Goal: Task Accomplishment & Management: Complete application form

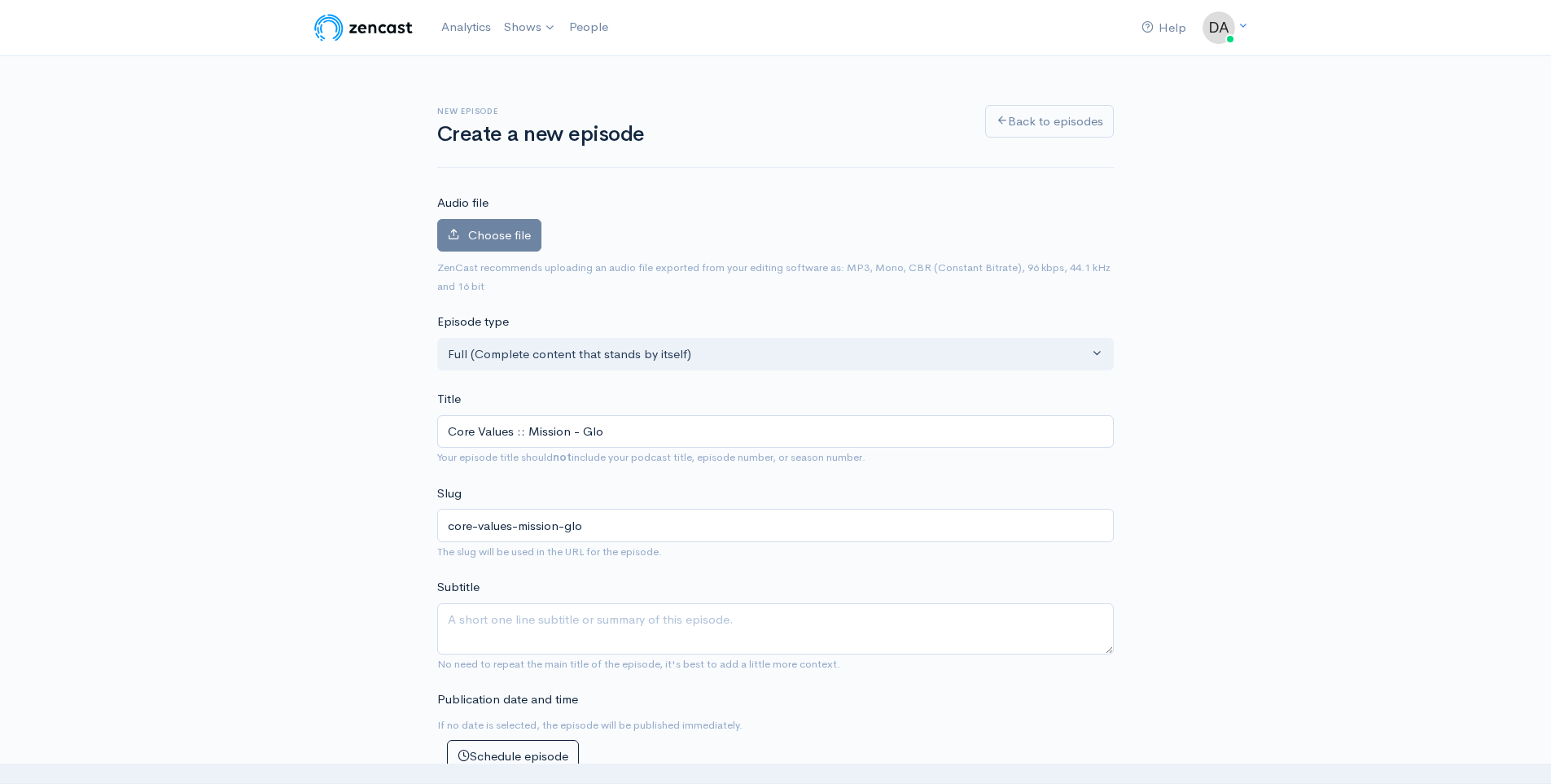
type input "Core Values :: Mission - Glob"
type input "core-values-mission-glob"
type input "Core Values :: Mission - Globa"
type input "core-values-mission-globa"
type input "Core Values :: Mission - Global"
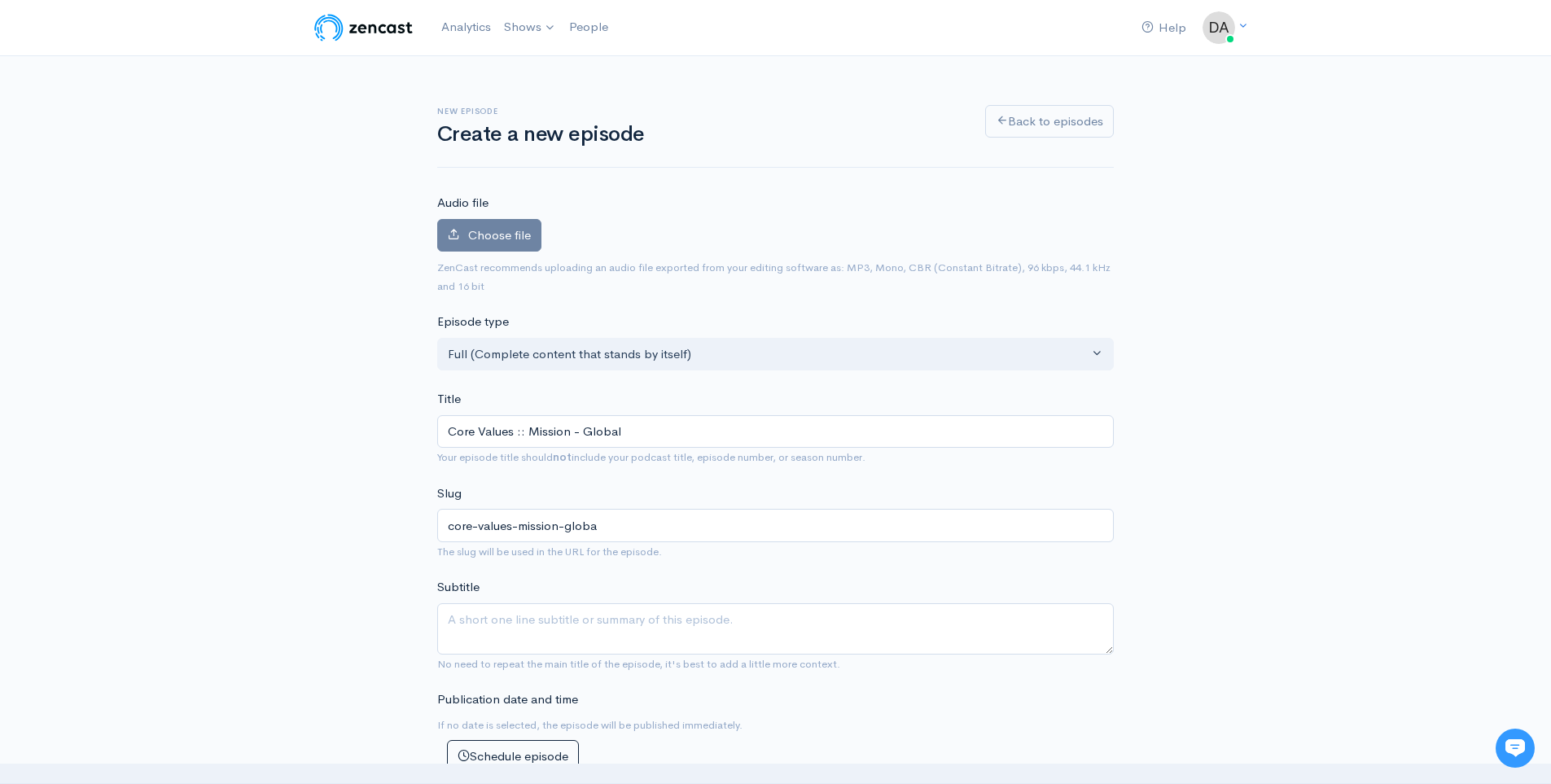
type input "core-values-mission-global"
type input "Core Values :: Mission - Global :: J"
type input "core-values-mission-global-j"
type input "Core Values :: Mission - Global :: Ju"
type input "core-values-mission-global-ju"
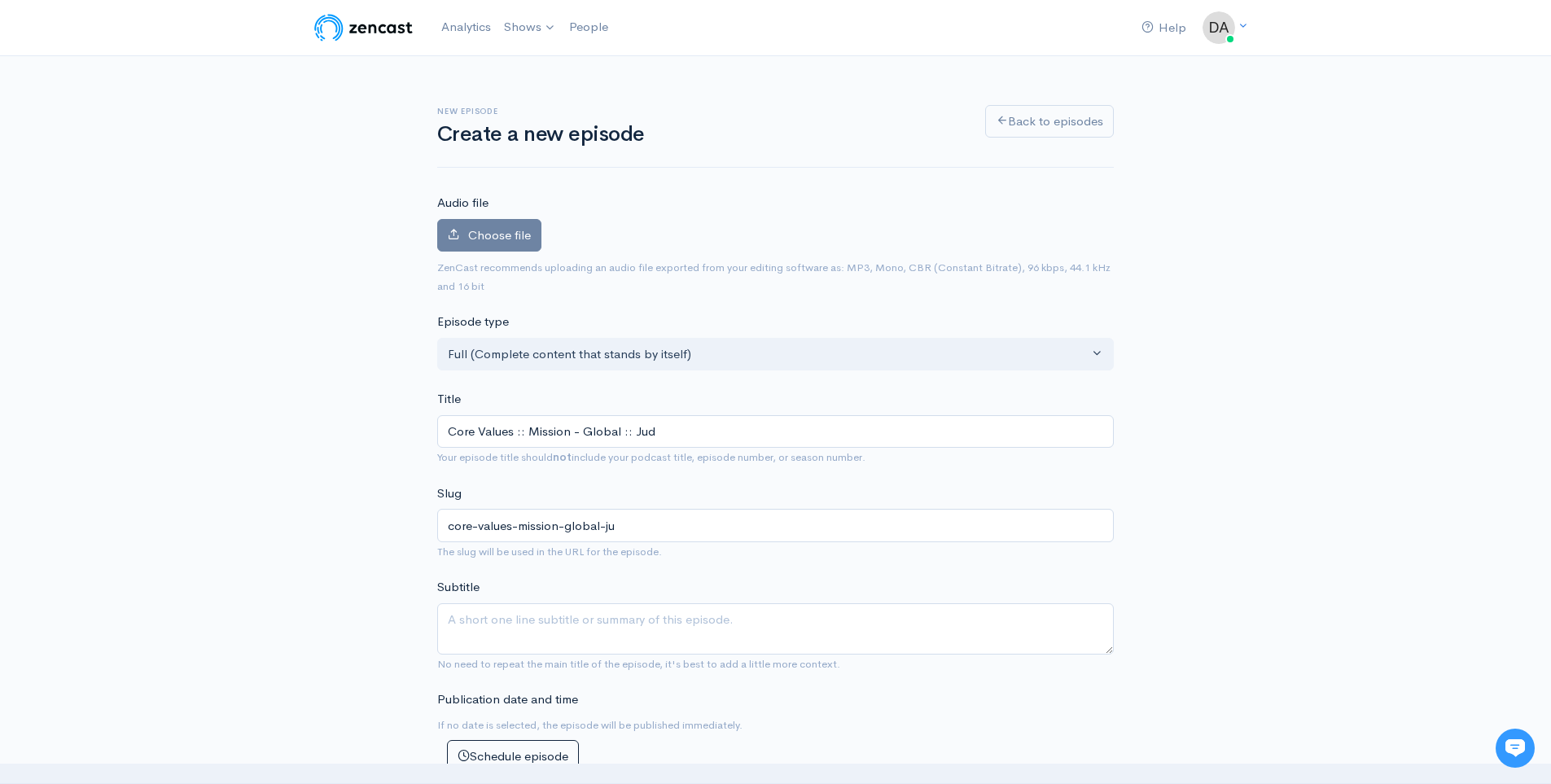
type input "Core Values :: Mission - Global :: Judi"
type input "core-values-mission-global-judi"
type input "Core Values :: Mission - Global :: Judi C"
type input "core-values-mission-global-judi-c"
type input "Core Values :: Mission - Global :: Judi Co"
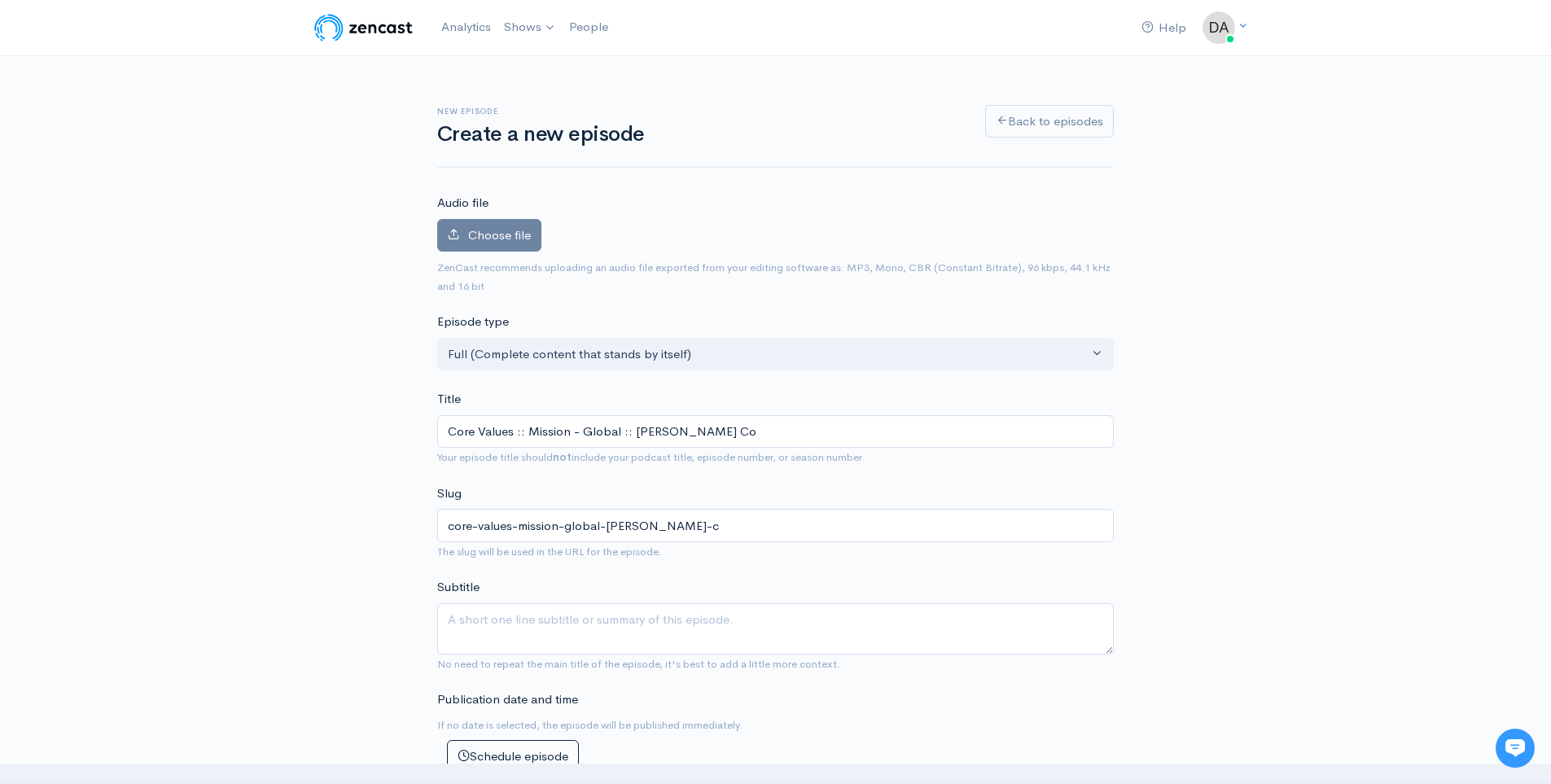
type input "core-values-mission-global-judi-co"
type input "Core Values :: Mission - Global :: Judi Coch"
type input "core-values-mission-global-judi-coch"
type input "Core Values :: Mission - Global :: Judi Cochr"
type input "core-values-mission-global-judi-cochr"
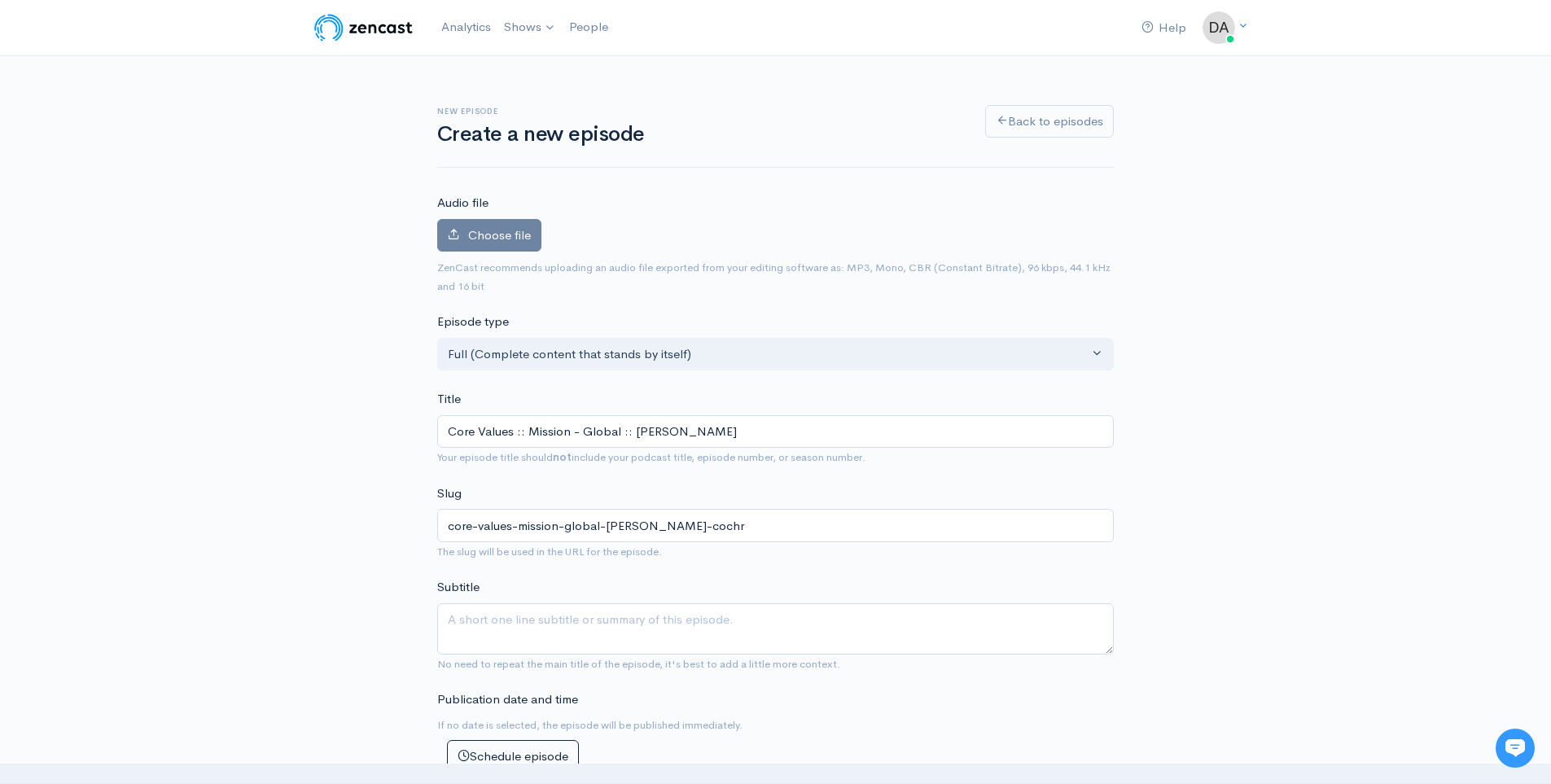
type input "Core Values :: Mission - Global :: Judi Cochra"
type input "core-values-mission-global-judi-cochra"
type input "Core Values :: Mission - Global :: Judi Cochran"
type input "core-values-mission-global-judi-cochran"
click at [665, 430] on input "Core Values :: Mission - Global :: Judi Cochran" at bounding box center [775, 431] width 676 height 33
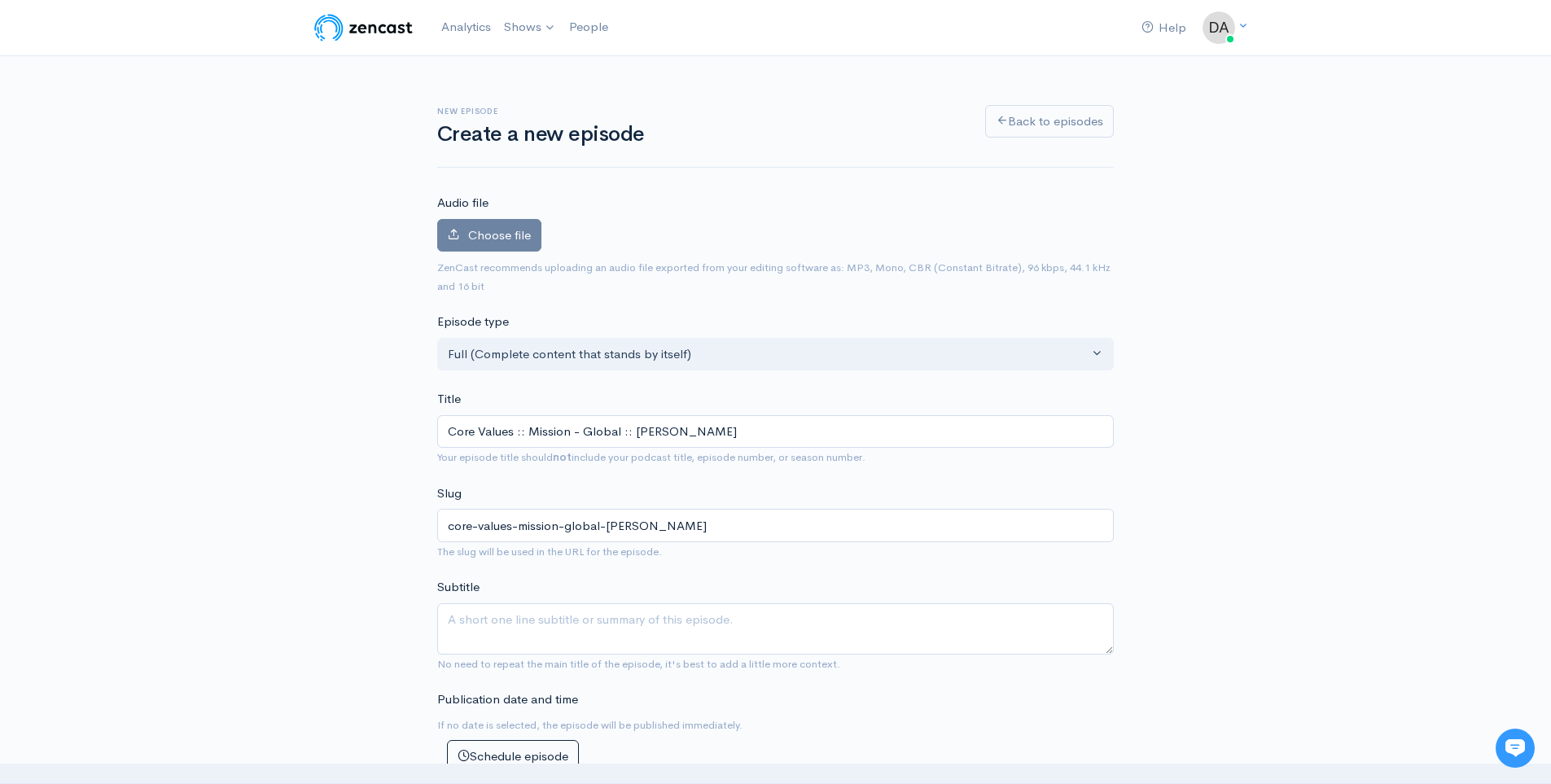
click at [661, 434] on input "Core Values :: Mission - Global :: Judi Cochran" at bounding box center [775, 431] width 676 height 33
type input "Core Values :: Mission - Global :: Judi aCochran"
type input "core-values-mission-global-judi-acochran"
type input "Core Values :: Mission - Global :: Judi anCochran"
type input "core-values-mission-global-judi-ancochran"
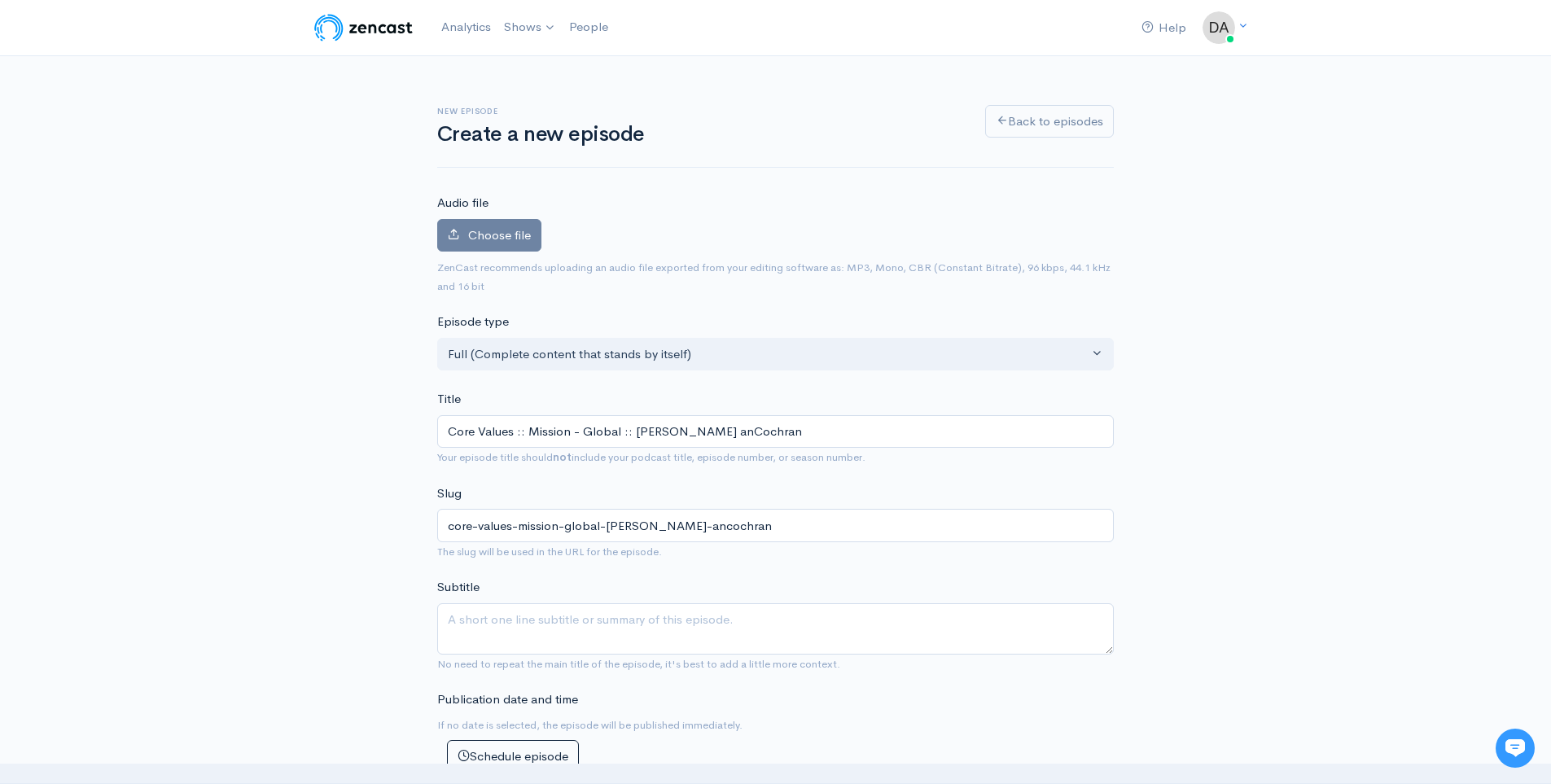
type input "Core Values :: Mission - Global :: Judi andCochran"
type input "core-values-mission-global-judi-andcochran"
type input "Core Values :: Mission - Global :: Judi and Cochran"
type input "core-values-mission-global-judi-and-cochran"
click at [759, 436] on input "Core Values :: Mission - Global :: Judi and Cochran" at bounding box center [775, 431] width 676 height 33
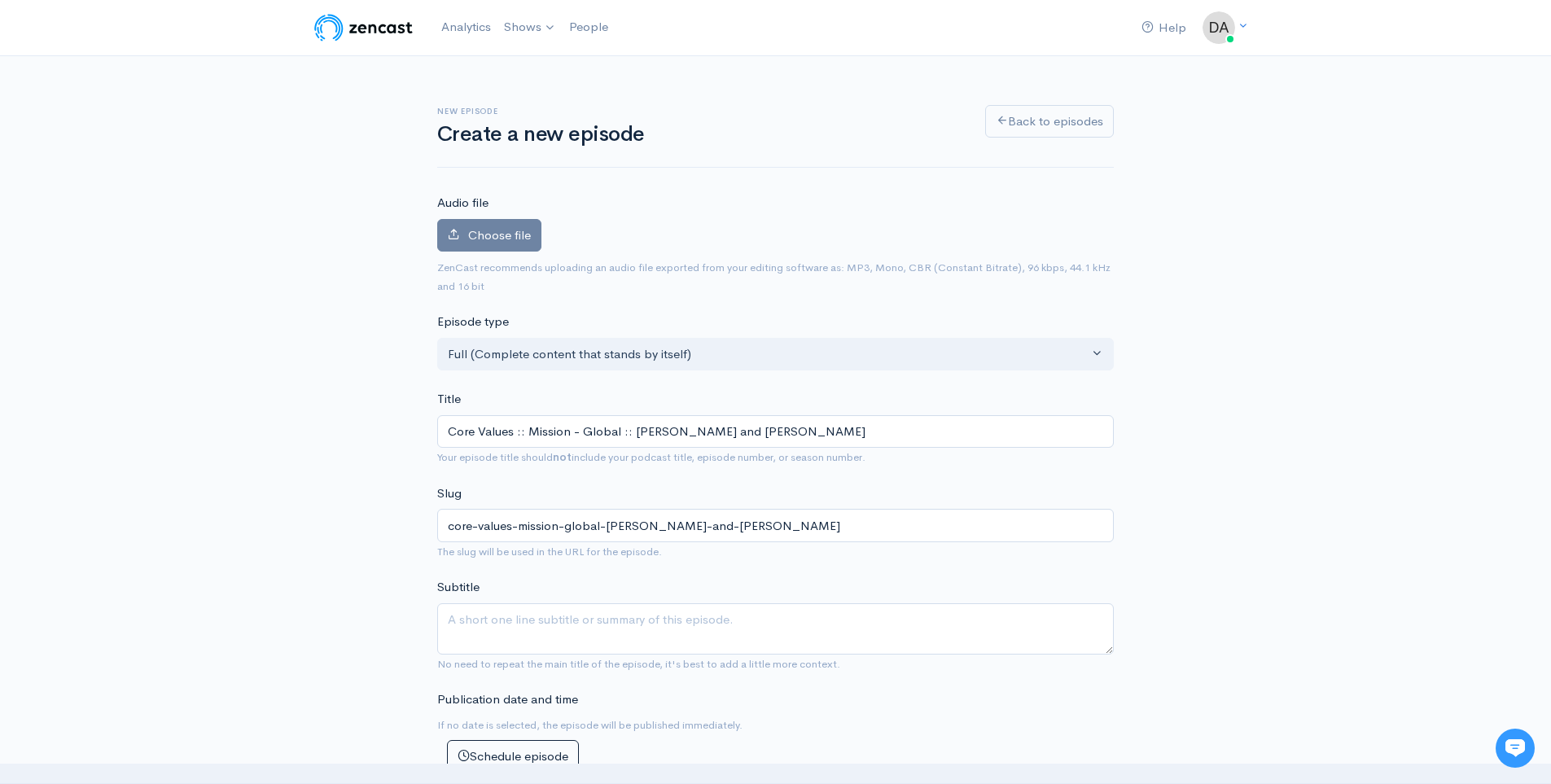
click at [683, 428] on input "Core Values :: Mission - Global :: Judi and Cochran" at bounding box center [775, 431] width 676 height 33
type input "Core Values :: Mission - Global :: Judi and S Cochran"
type input "core-values-mission-global-judi-and-s-cochran"
type input "Core Values :: Mission - Global :: Judi and St Cochran"
type input "core-values-mission-global-judi-and-st-cochran"
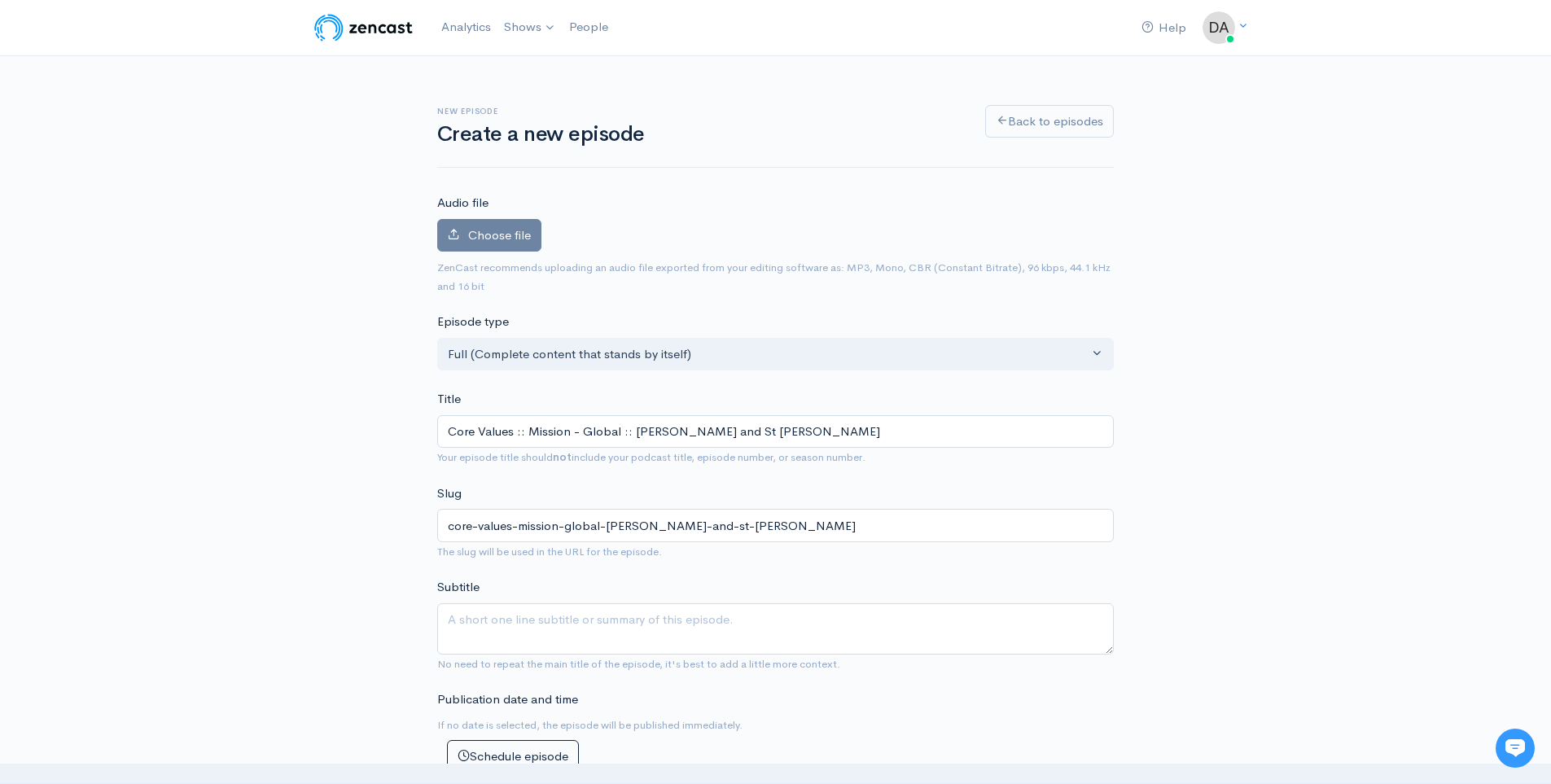
type input "Core Values :: Mission - Global :: Judi and Ste Cochran"
type input "core-values-mission-global-judi-and-ste-cochran"
type input "Core Values :: Mission - Global :: Judi and Steve Cochran"
type input "core-values-mission-global-judi-and-steve-cochran"
click at [800, 429] on input "Core Values :: Mission - Global :: Judi and Steve Cochran" at bounding box center [775, 431] width 676 height 33
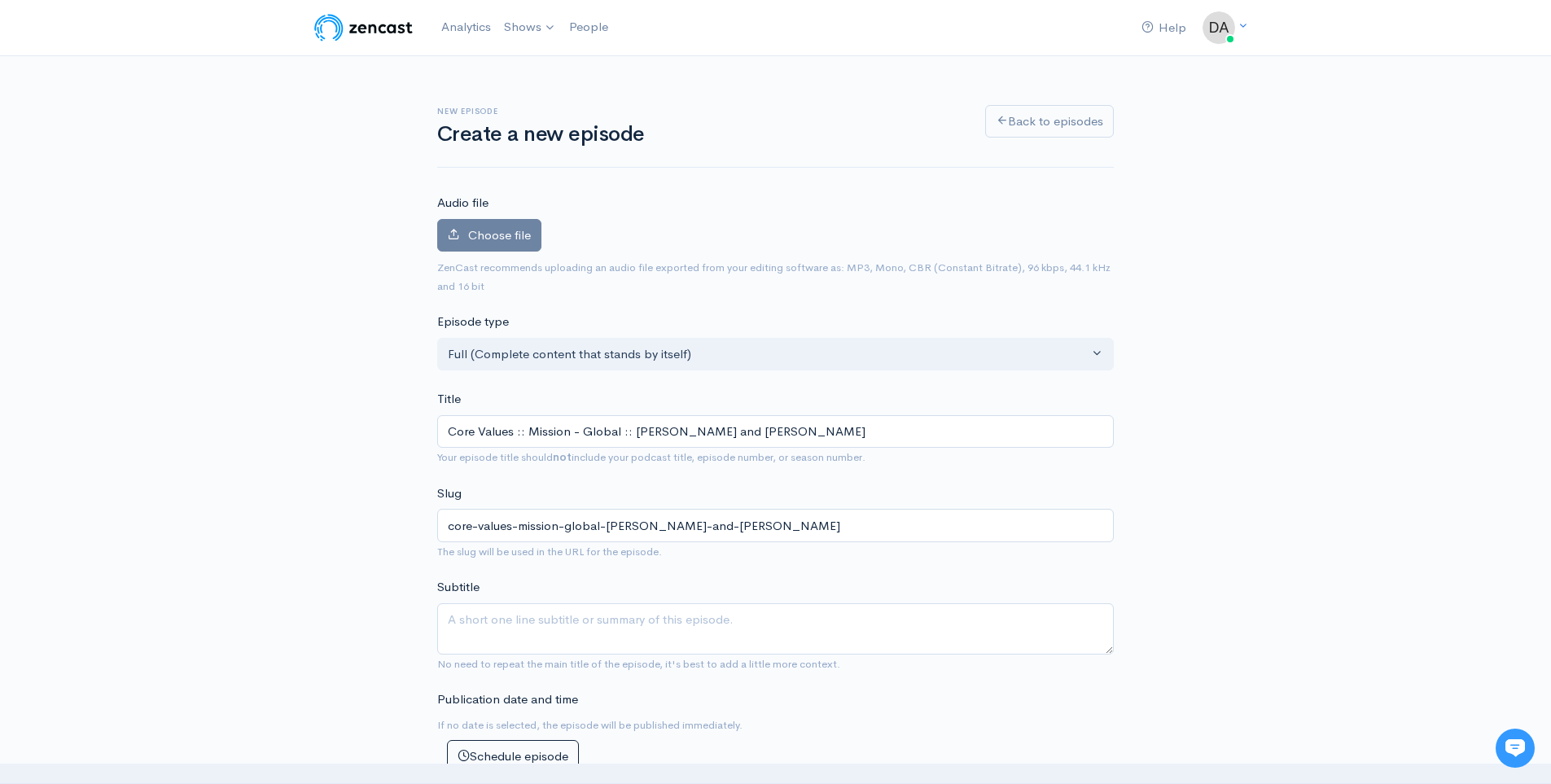
type input "Core Values :: Mission - Global :: Judi and Steve Cochran w"
type input "core-values-mission-global-judi-and-steve-cochran-w"
type input "Core Values :: Mission - Global :: Judi and Steve Cochran wi"
type input "core-values-mission-global-judi-and-steve-cochran-wi"
type input "Core Values :: Mission - Global :: Judi and Steve Cochran wit"
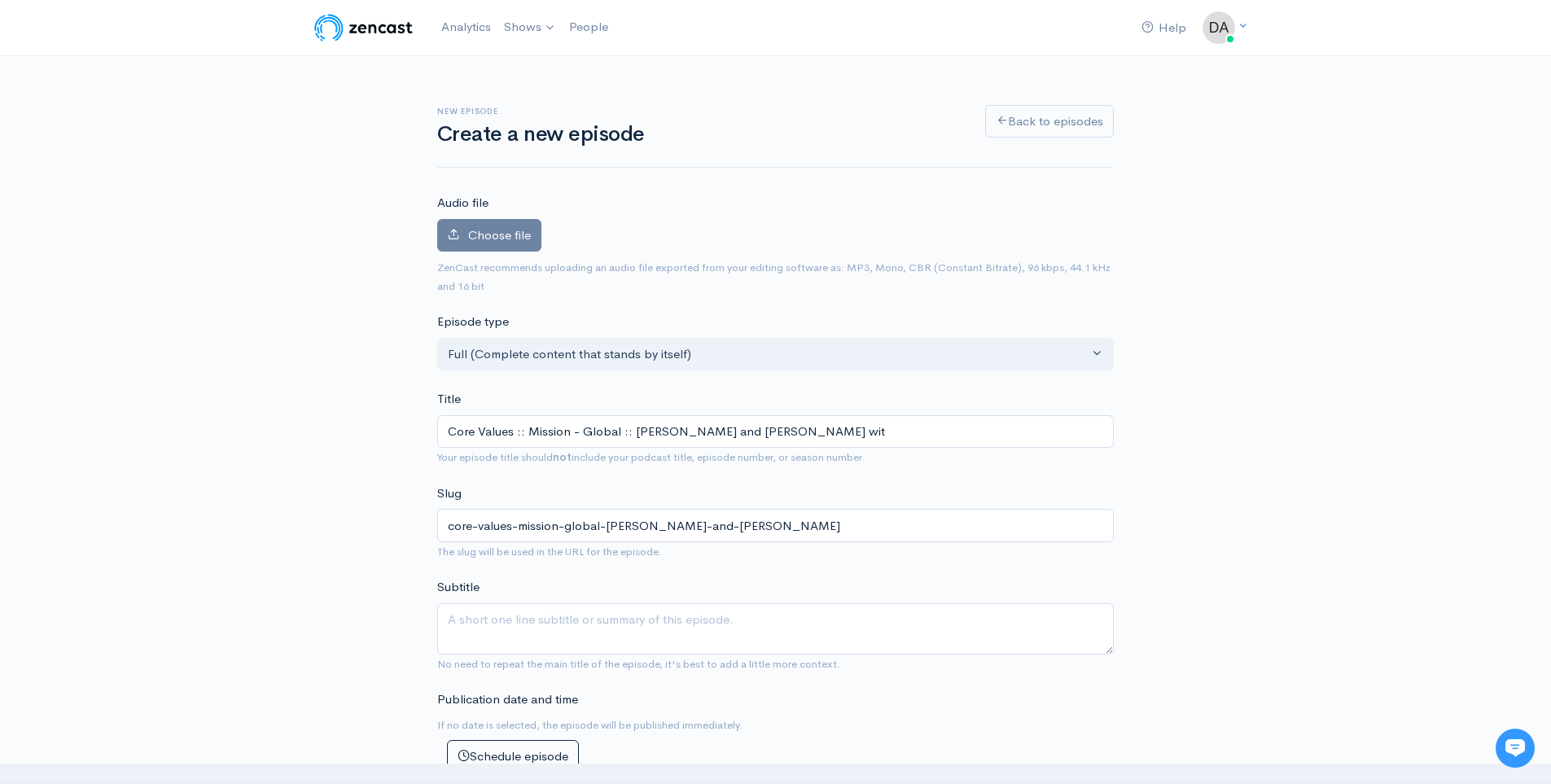
type input "core-values-mission-global-judi-and-steve-cochran-wit"
type input "Core Values :: Mission - Global :: Judi and Steve Cochran with"
type input "core-values-mission-global-judi-and-steve-cochran-with"
type input "Core Values :: Mission - Global :: Judi and Steve Cochran with G"
type input "core-values-mission-global-judi-and-steve-cochran-with-g"
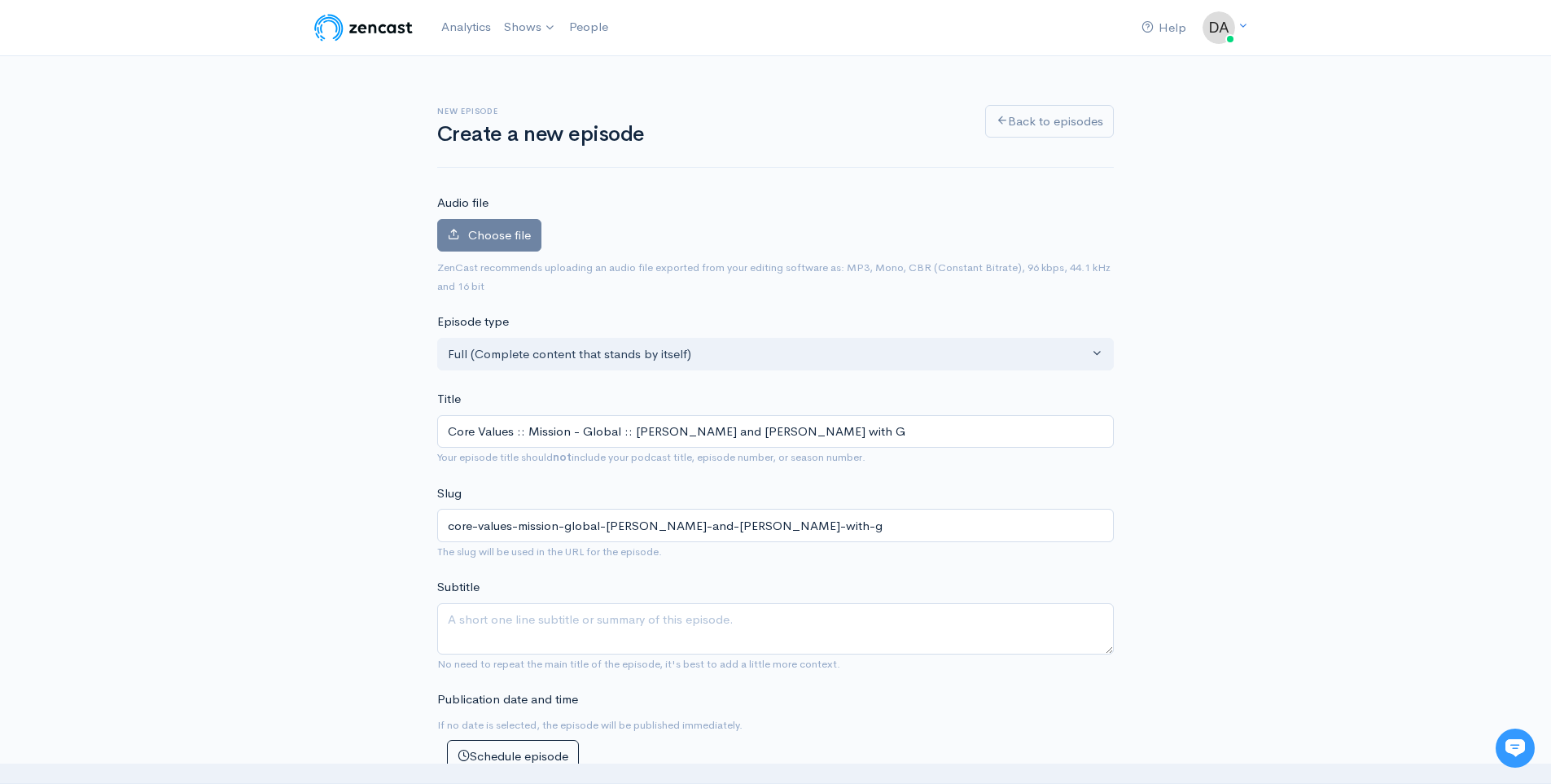
type input "Core Values :: Mission - Global :: Judi and Steve Cochran with Gu"
type input "core-values-mission-global-judi-and-steve-cochran-with-gu"
type input "Core Values :: Mission - Global :: Judi and Steve Cochran with Gues"
type input "core-values-mission-global-judi-and-steve-cochran-with-gue"
type input "Core Values :: Mission - Global :: Judi and Steve Cochran with Guest"
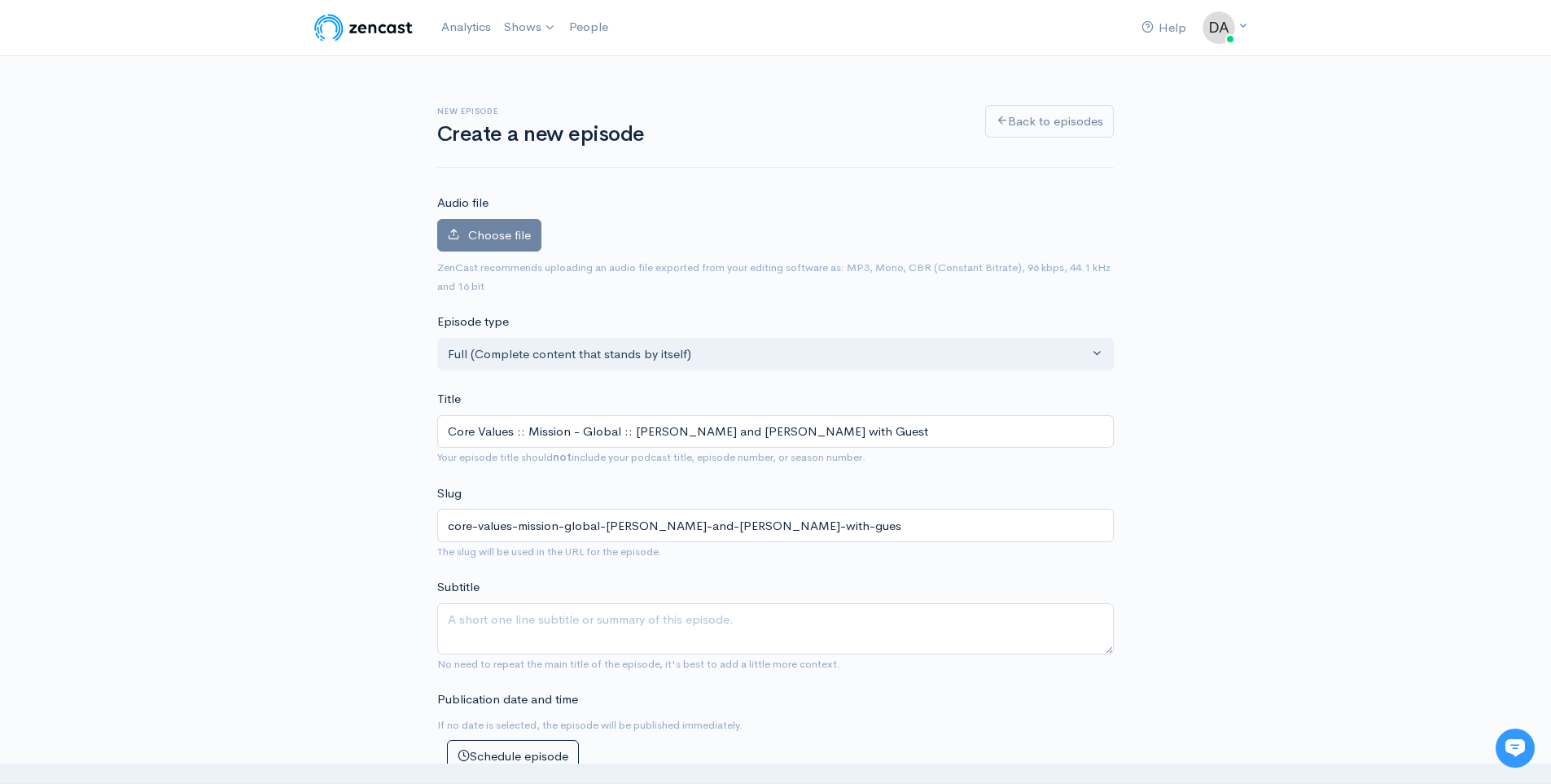
type input "core-values-mission-global-judi-and-steve-cochran-with-guest"
type input "Core Values :: Mission - Global :: Judi and Steve Cochran with Guests"
type input "core-values-mission-global-judi-and-steve-cochran-with-guests"
type input "Core Values :: Mission - Global :: Judi and Steve Cochran with Guests"
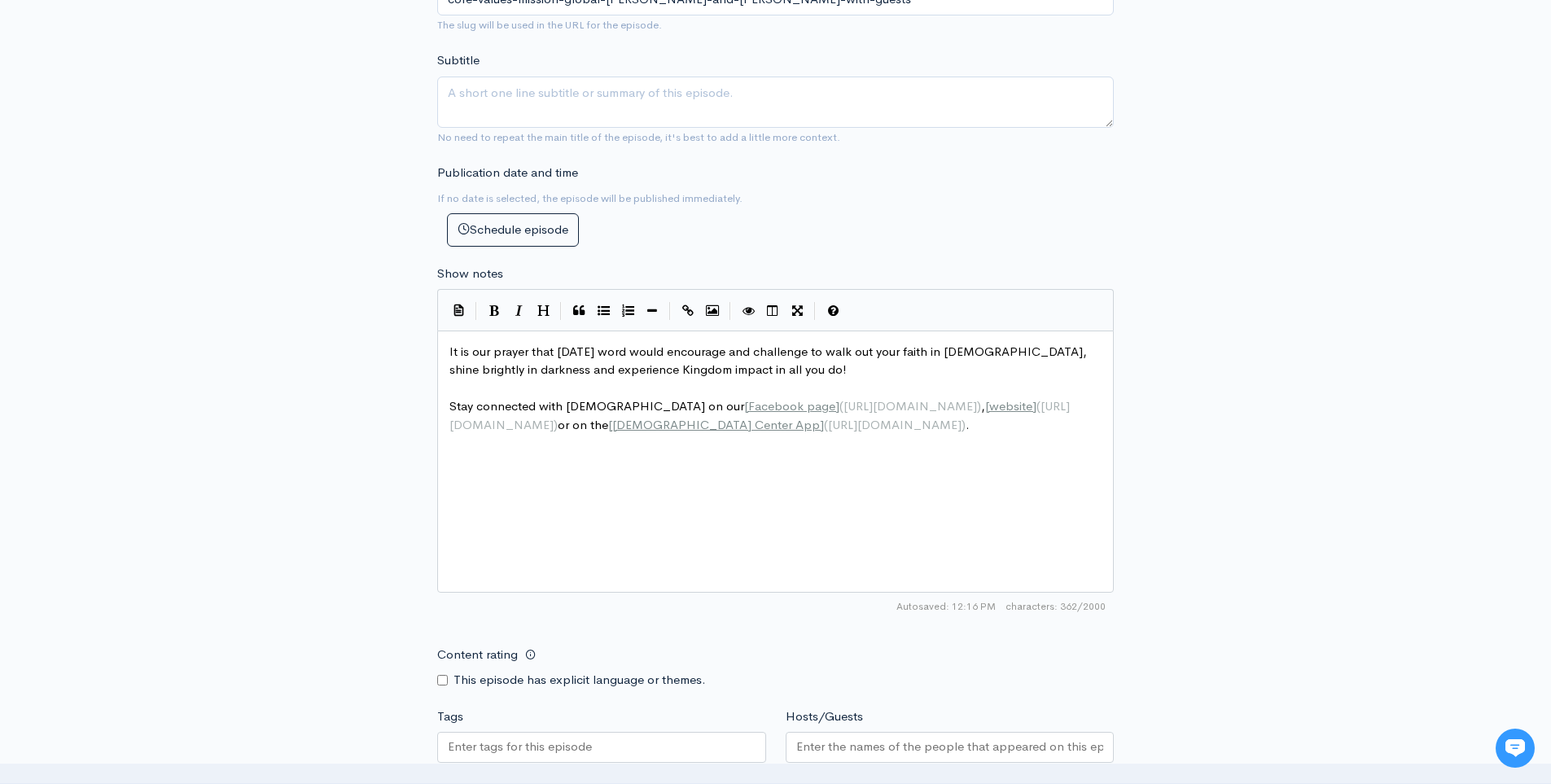
scroll to position [610, 0]
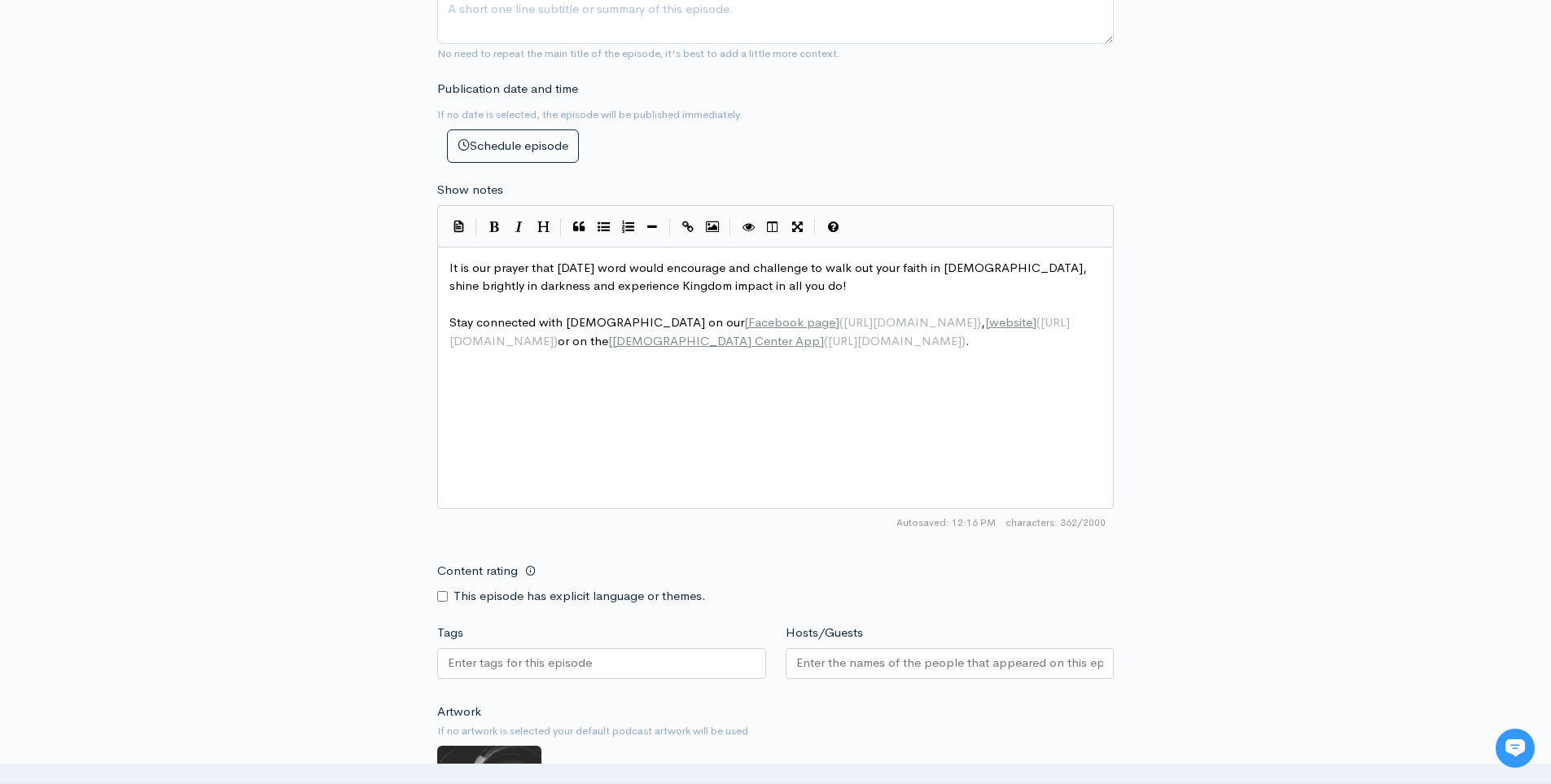
click at [754, 654] on div at bounding box center [601, 663] width 329 height 31
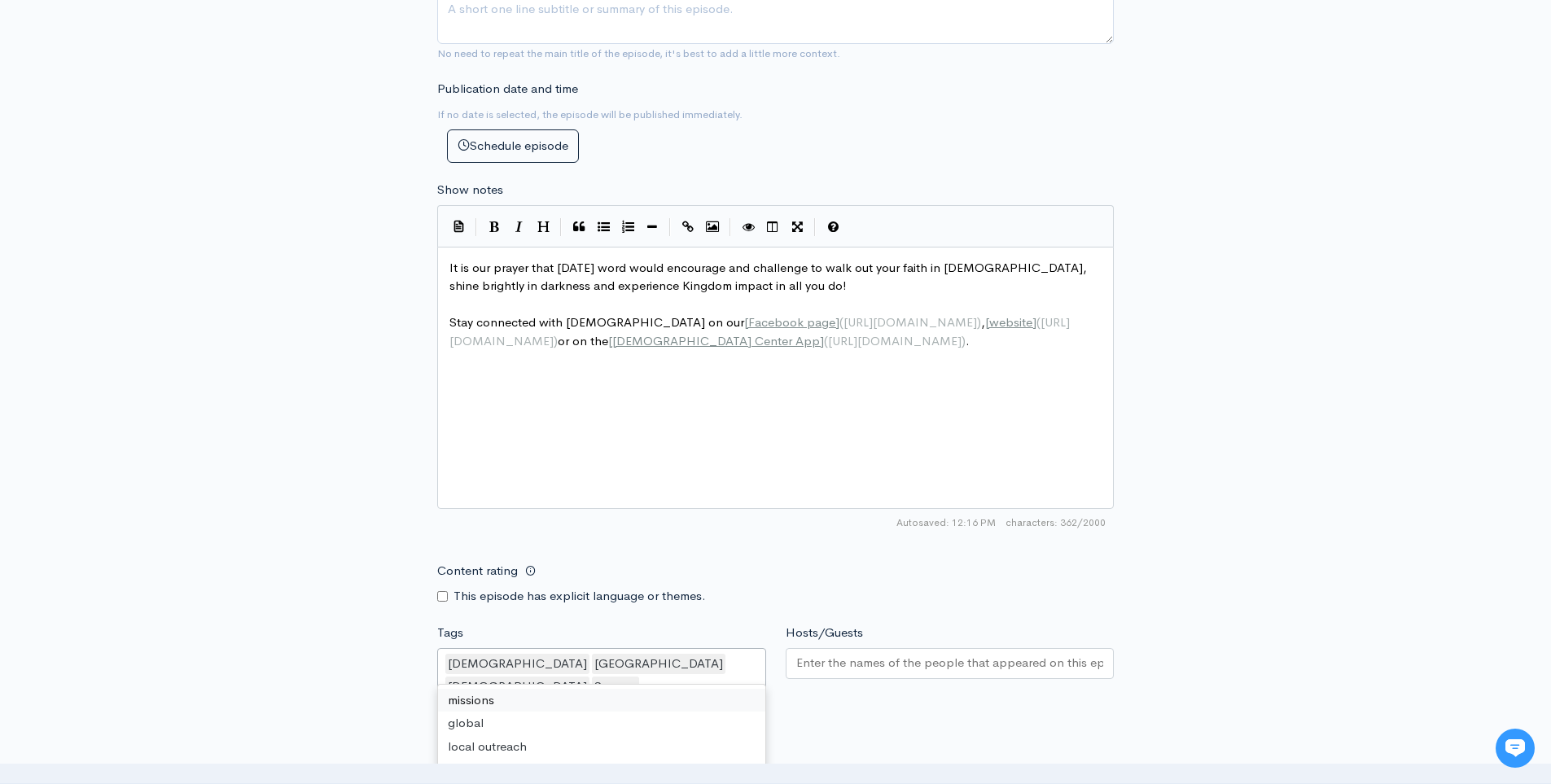
click at [773, 640] on div "Tags Belmont Church,Nashville,Christian,Sermon Belmont Church Nashville Christi…" at bounding box center [601, 666] width 348 height 86
click at [904, 672] on input "Hosts/Guests" at bounding box center [949, 662] width 308 height 18
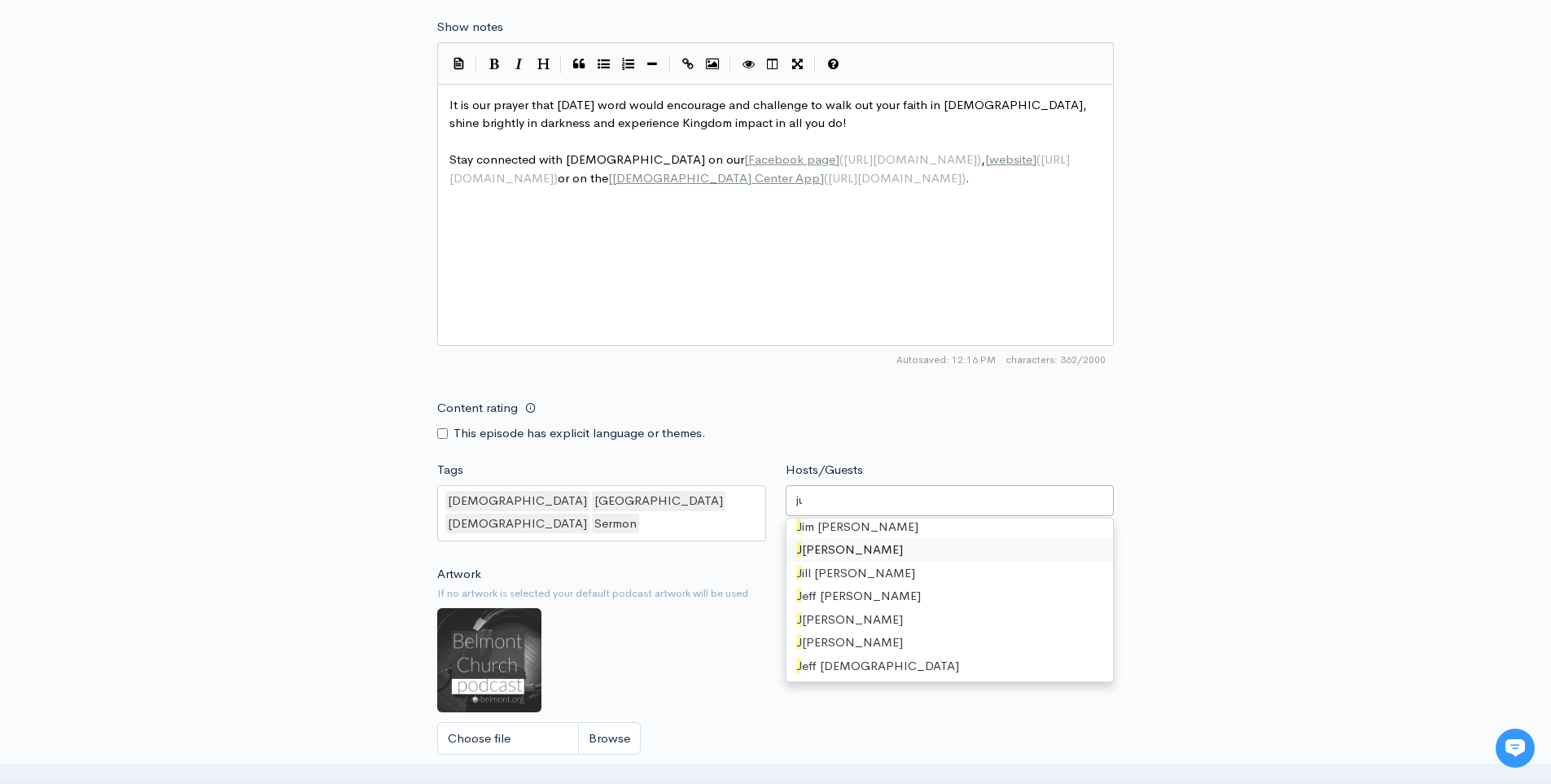
scroll to position [0, 0]
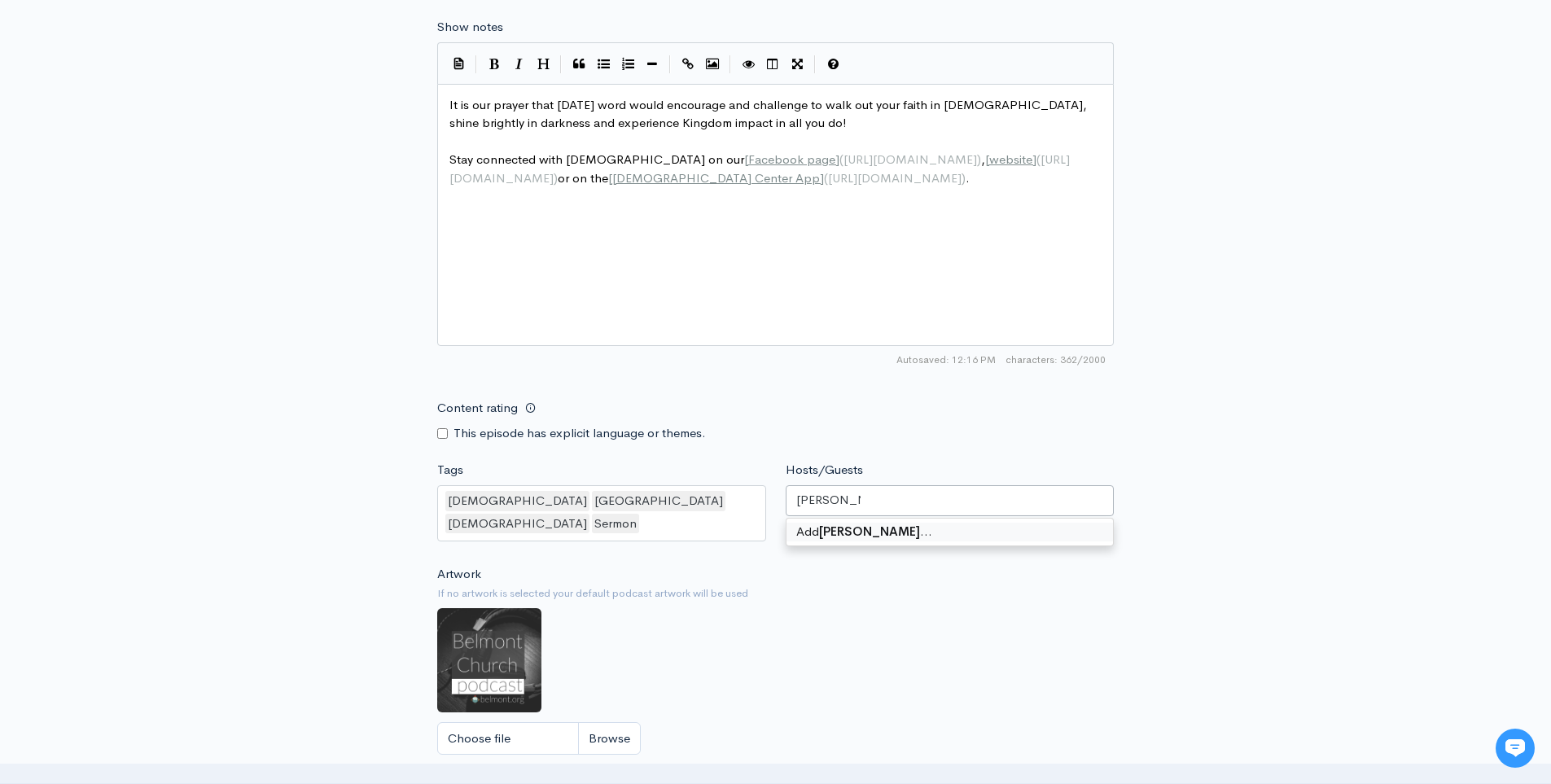
type input "judi cochran"
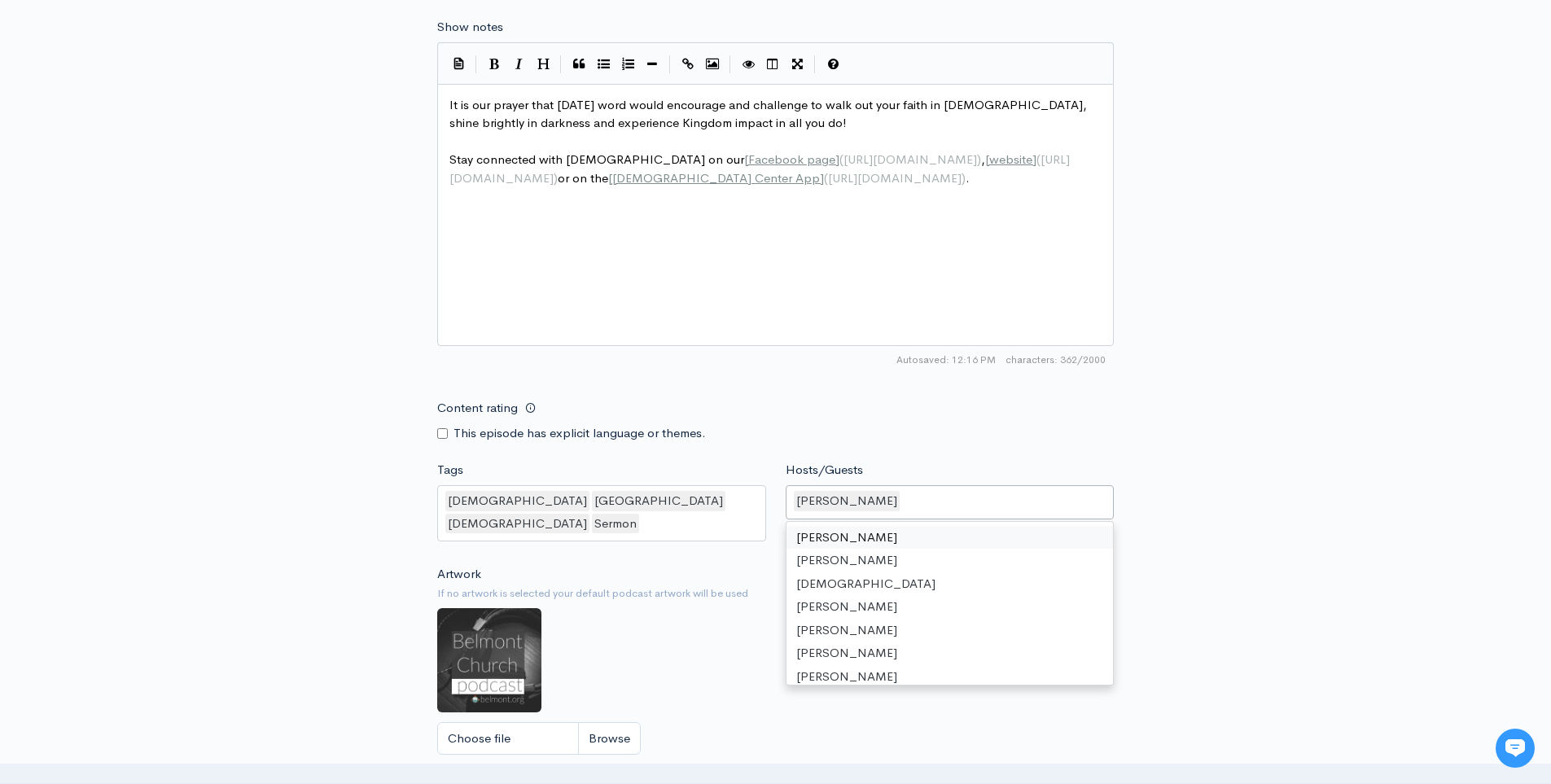
click at [1195, 520] on div "New episode Create a new episode Back to episodes Audio file Choose file 0 ZenC…" at bounding box center [776, 100] width 928 height 1633
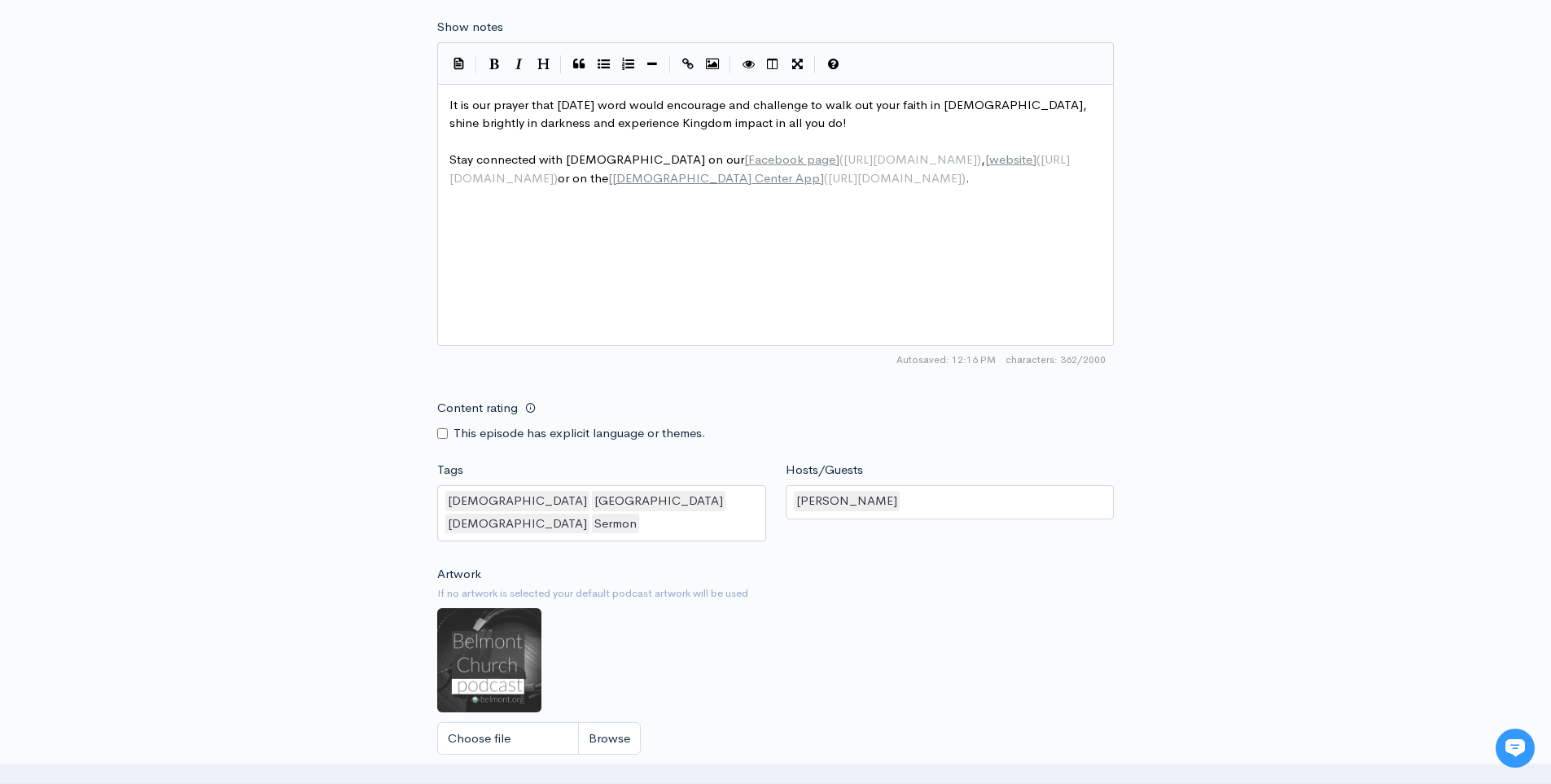
click at [990, 532] on form "Audio file Choose file 0 ZenCast recommends uploading an audio file exported fr…" at bounding box center [775, 158] width 676 height 1475
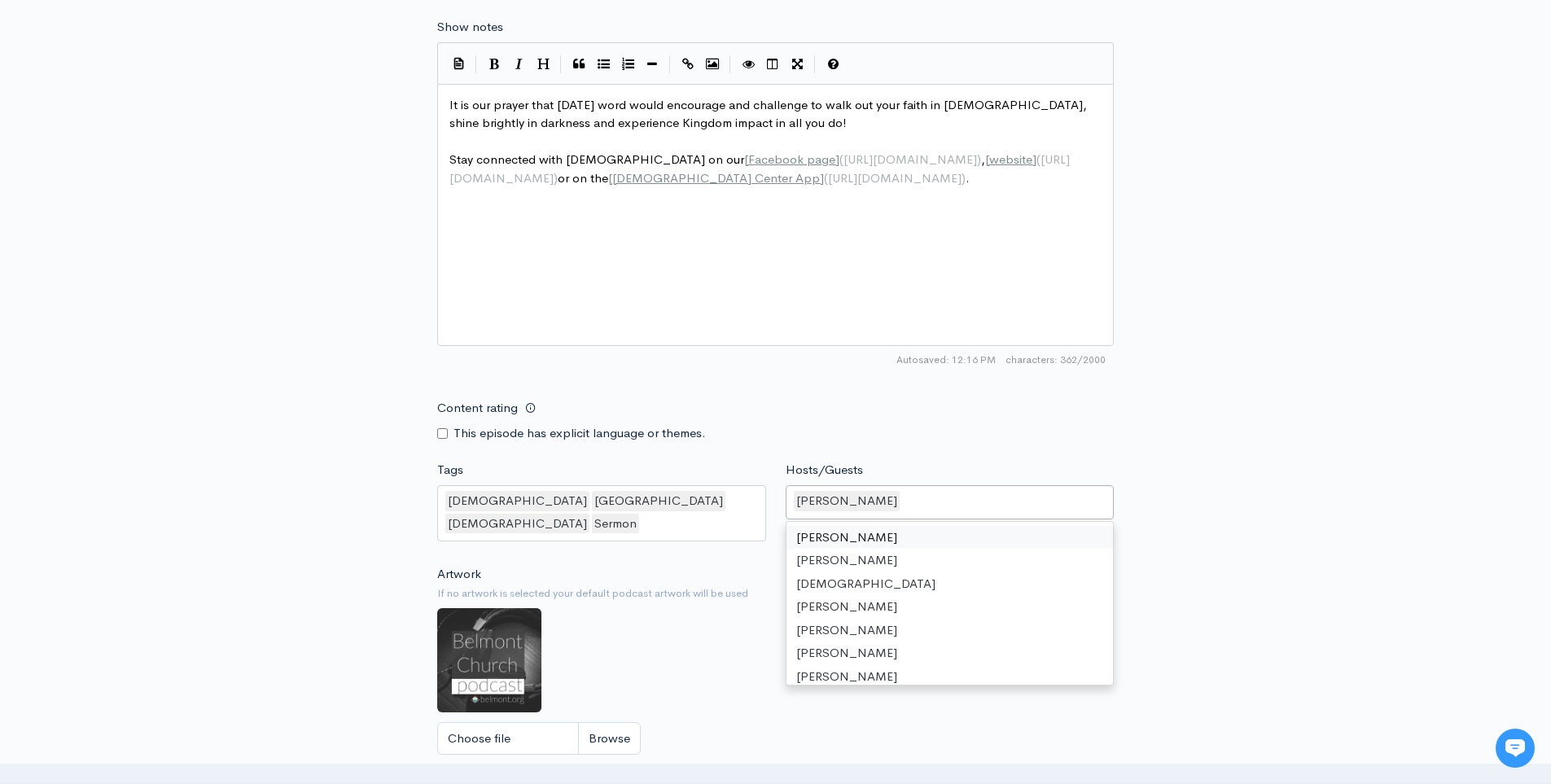
drag, startPoint x: 983, startPoint y: 514, endPoint x: 790, endPoint y: 501, distance: 193.4
click at [790, 501] on div "judi cochran" at bounding box center [949, 502] width 329 height 34
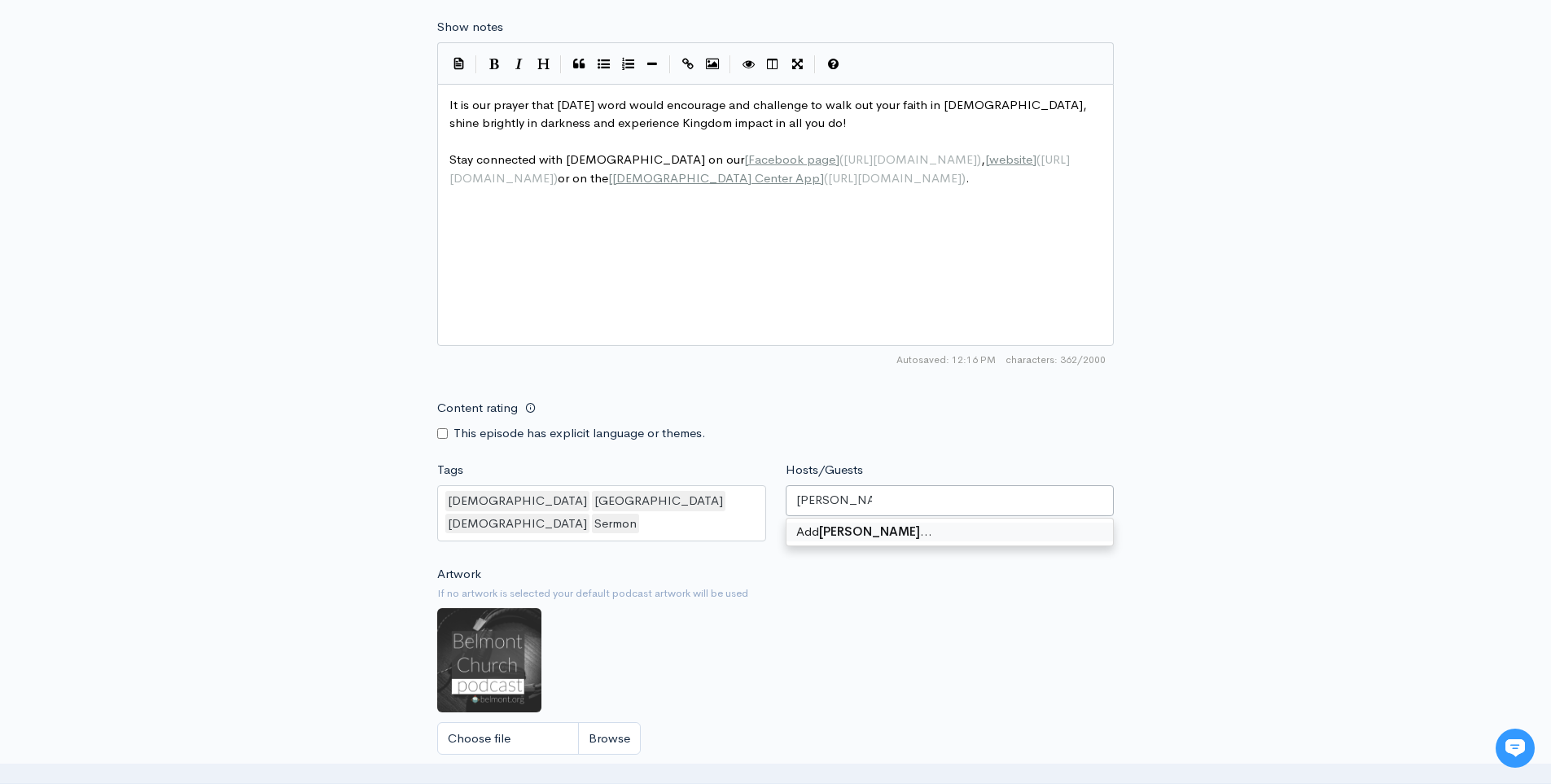
type input "[PERSON_NAME]"
click at [807, 449] on form "Audio file Choose file 0 ZenCast recommends uploading an audio file exported fr…" at bounding box center [775, 158] width 676 height 1475
click at [800, 480] on div "Hosts/Guests Add Judi Cochran …" at bounding box center [949, 503] width 348 height 86
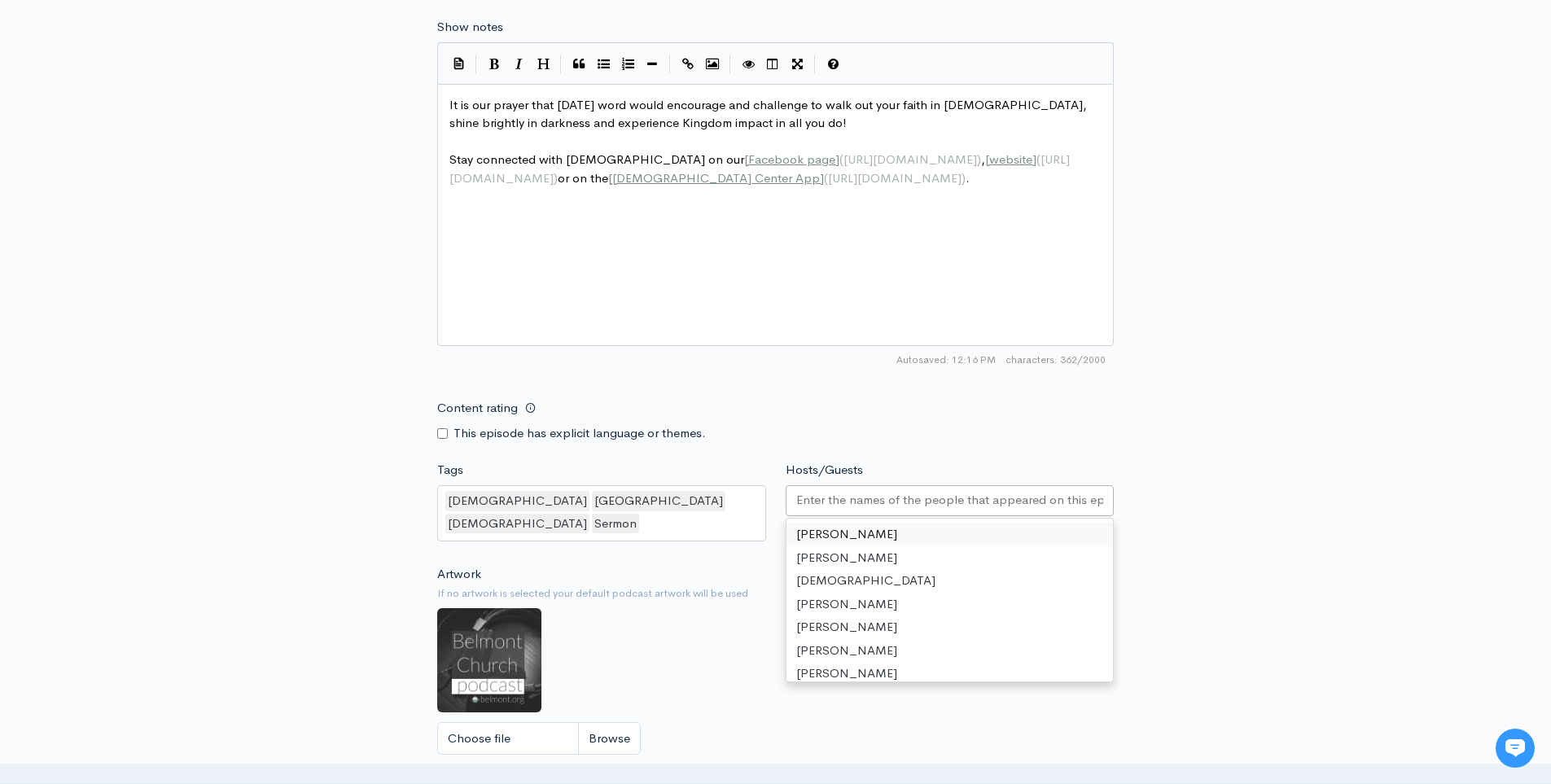
click at [804, 493] on input "Hosts/Guests" at bounding box center [949, 500] width 308 height 18
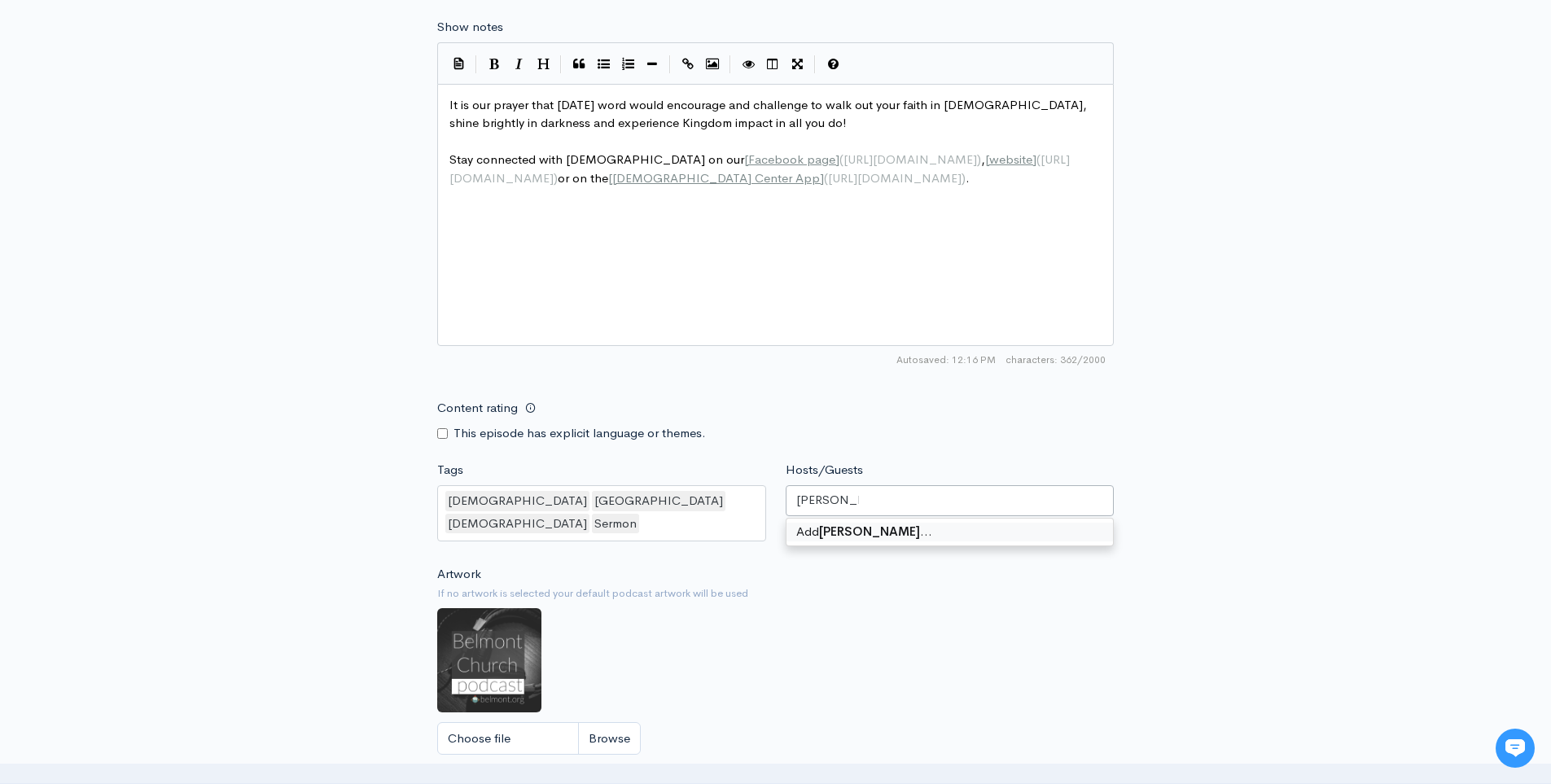
type input "[PERSON_NAME]"
click at [844, 541] on div "Add Judi Cochran …" at bounding box center [949, 531] width 327 height 27
type input "[PERSON_NAME]"
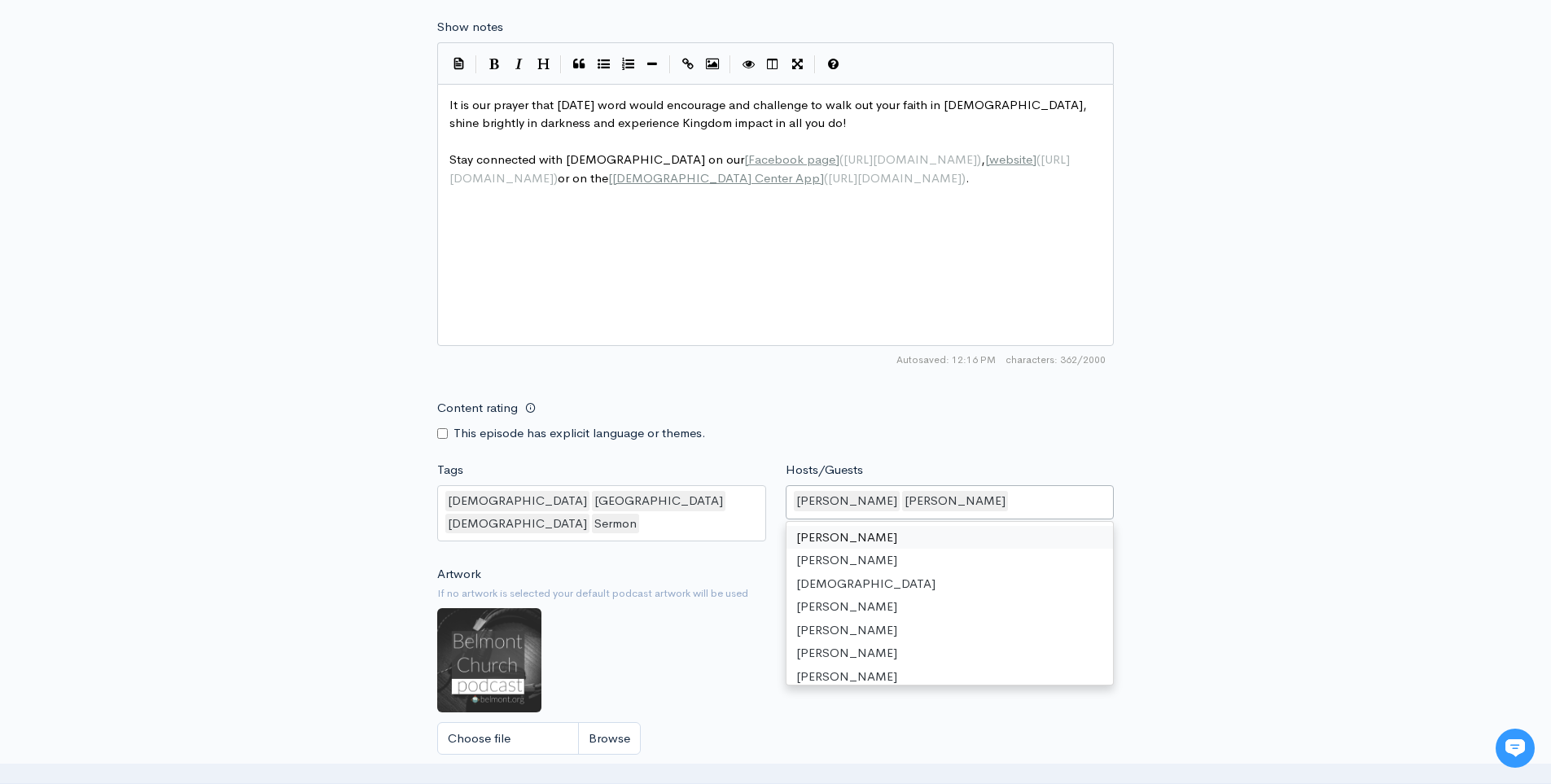
click at [1228, 485] on div "New episode Create a new episode Back to episodes Audio file Choose file 0 ZenC…" at bounding box center [776, 100] width 928 height 1633
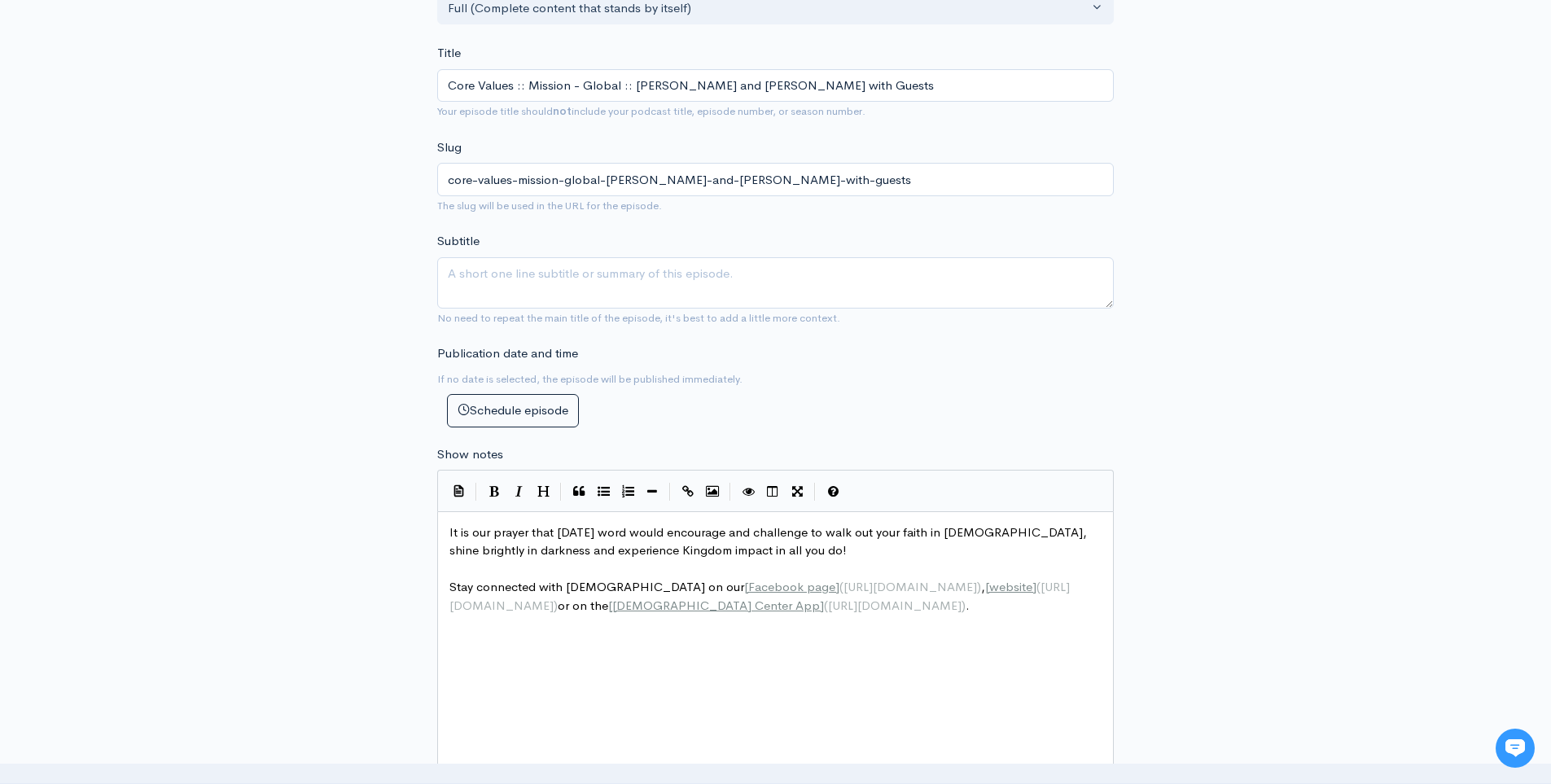
scroll to position [5, 0]
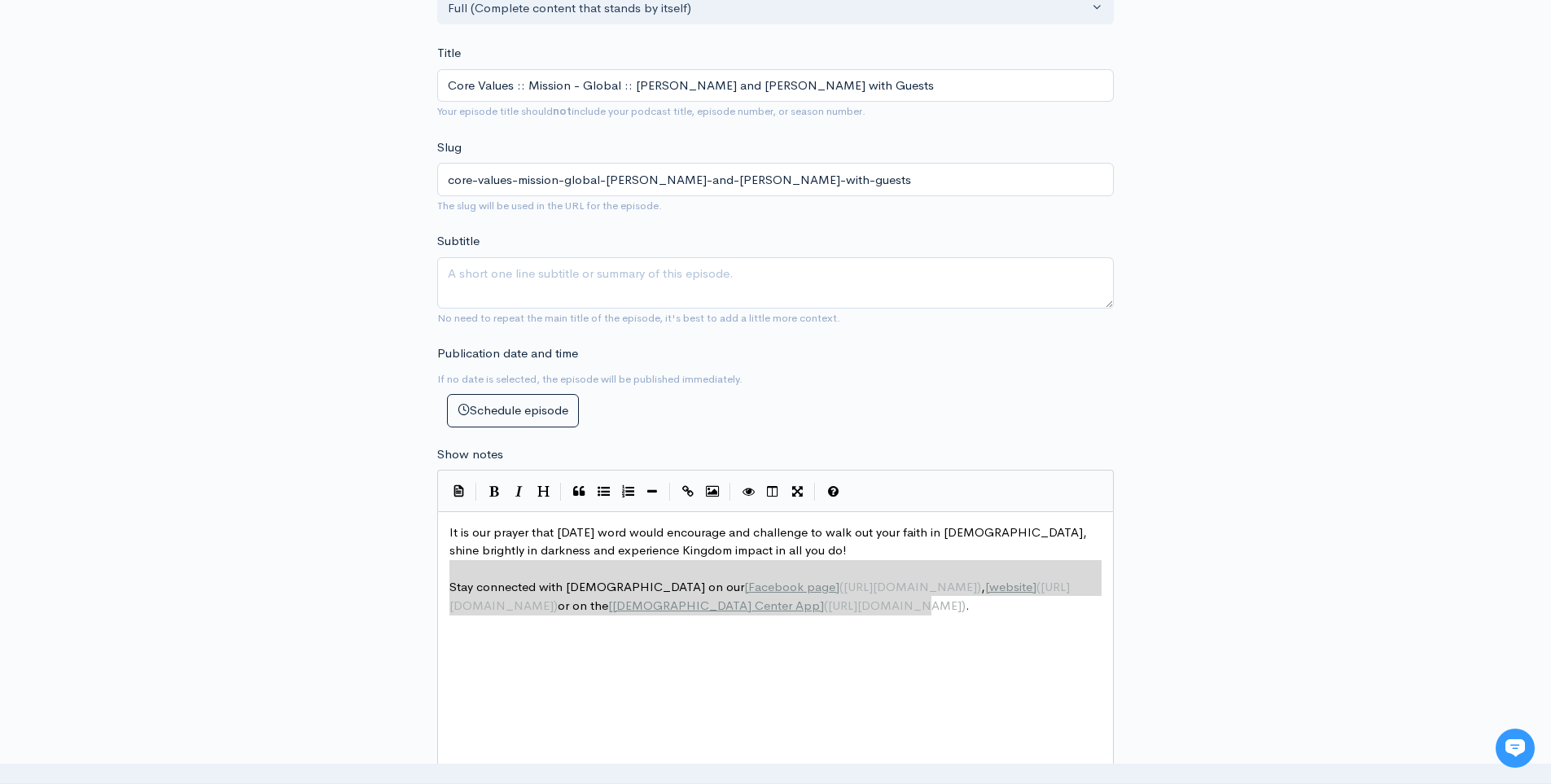
type textarea "It is our prayer that [DATE] word would encourage and challenge to walk out you…"
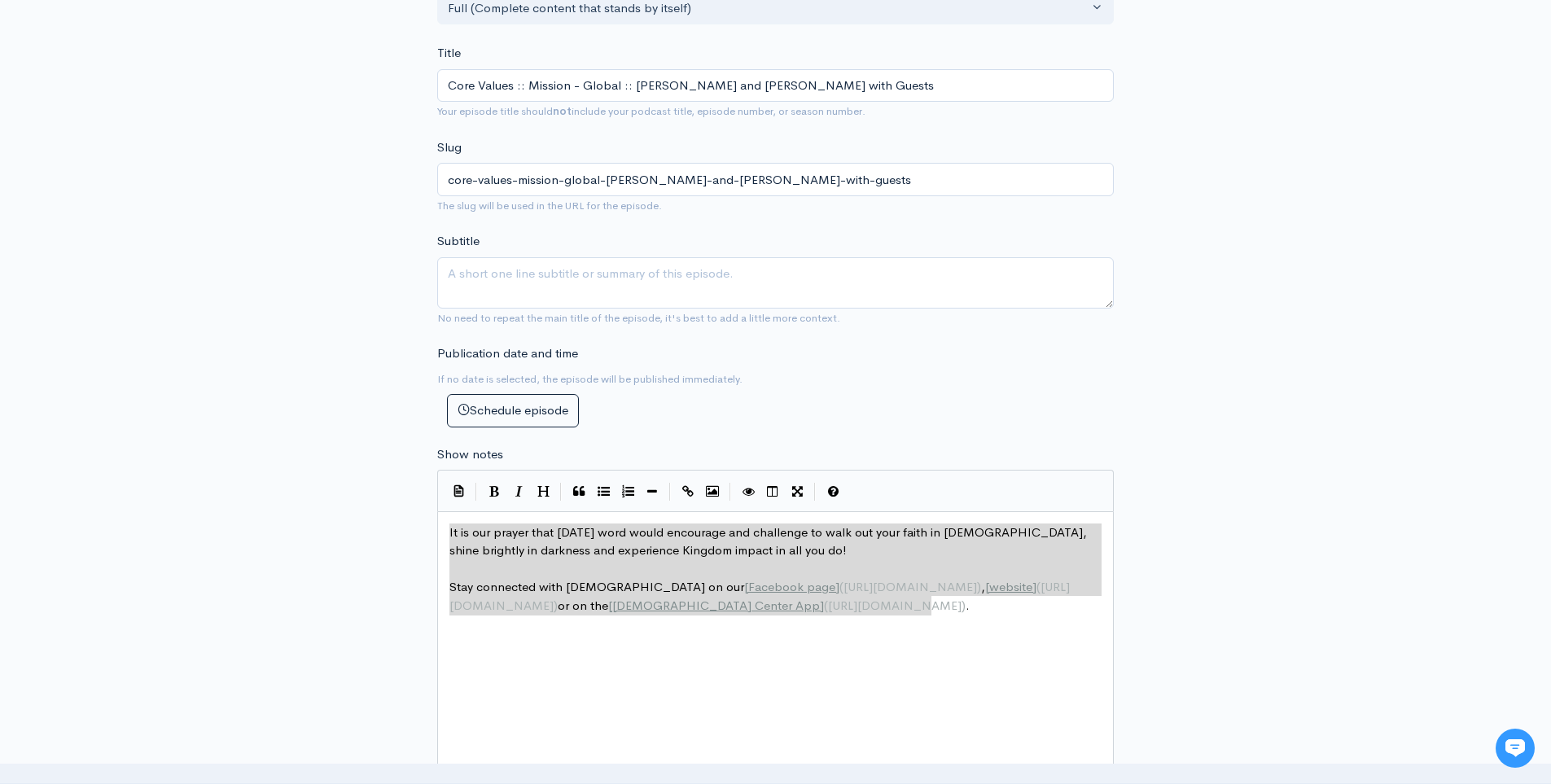
drag, startPoint x: 988, startPoint y: 615, endPoint x: 442, endPoint y: 536, distance: 551.7
click at [442, 536] on div "It is our prayer that today’s word would encourage and challenge to walk out yo…" at bounding box center [775, 642] width 676 height 262
click at [933, 457] on div "Show notes It is our prayer that today’s word would encourage and challenge to …" at bounding box center [775, 623] width 676 height 355
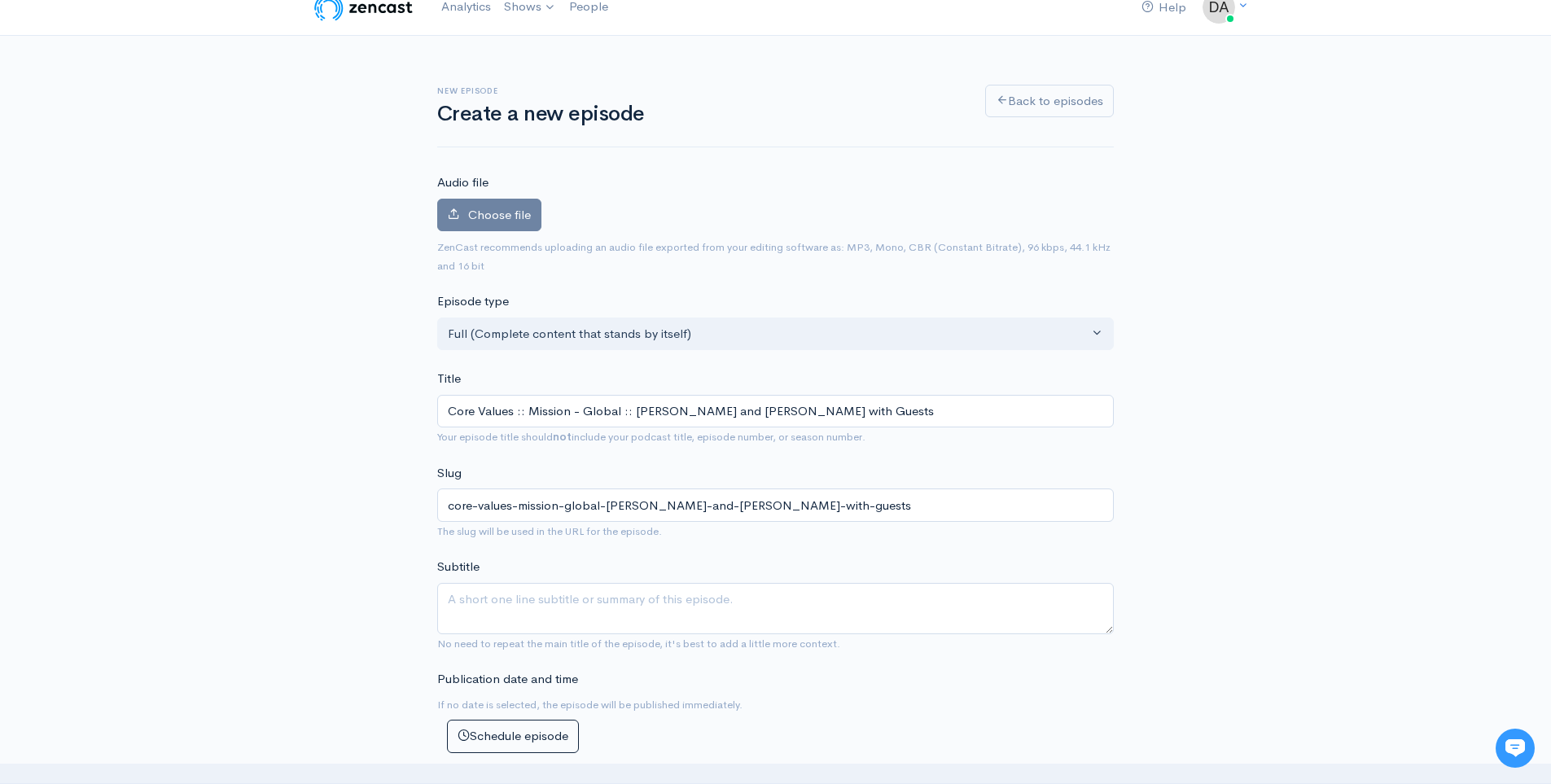
scroll to position [0, 0]
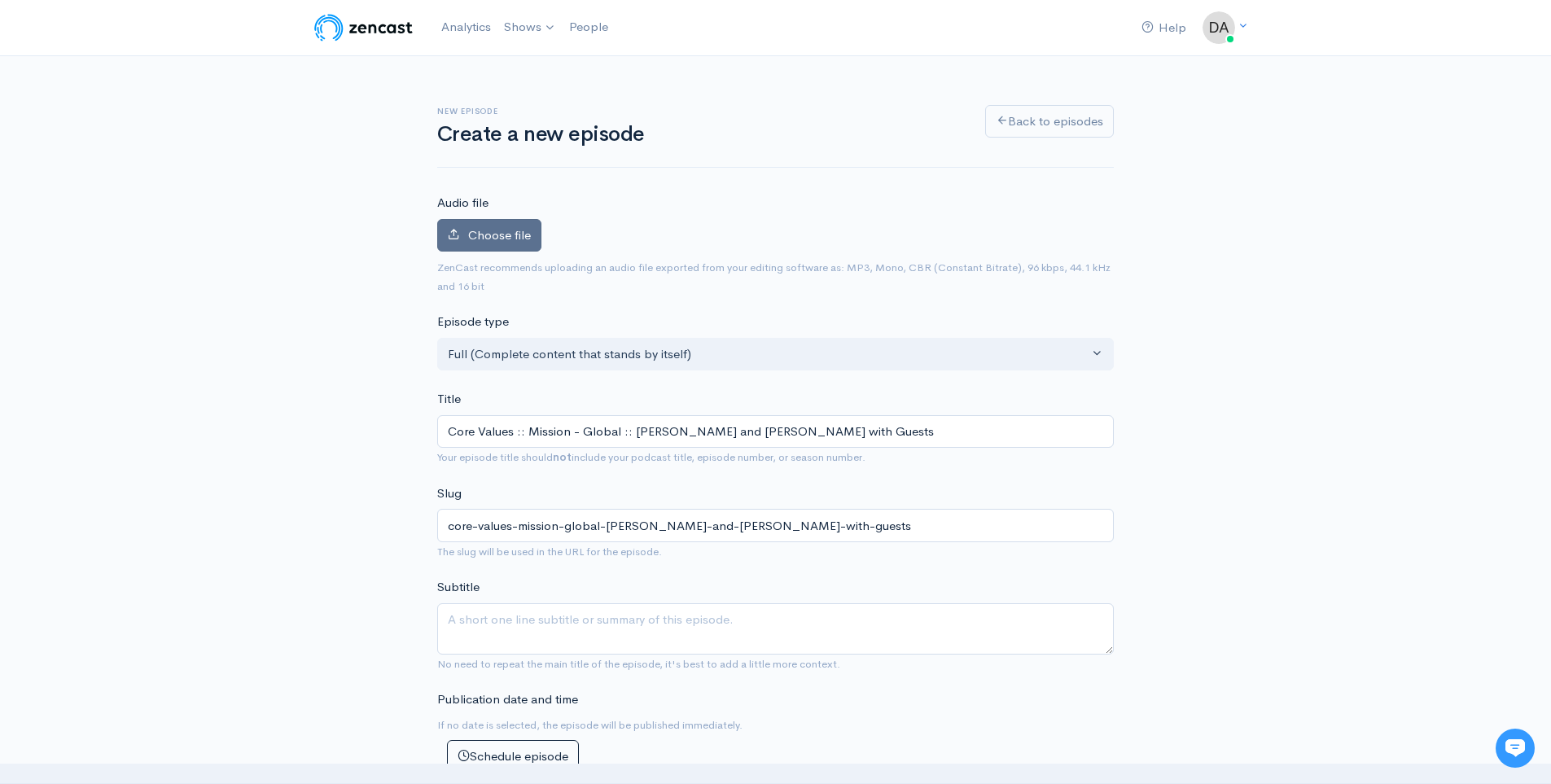
click at [514, 239] on span "Choose file" at bounding box center [499, 235] width 62 height 16
click at [0, 0] on input "Choose file" at bounding box center [0, 0] width 0 height 0
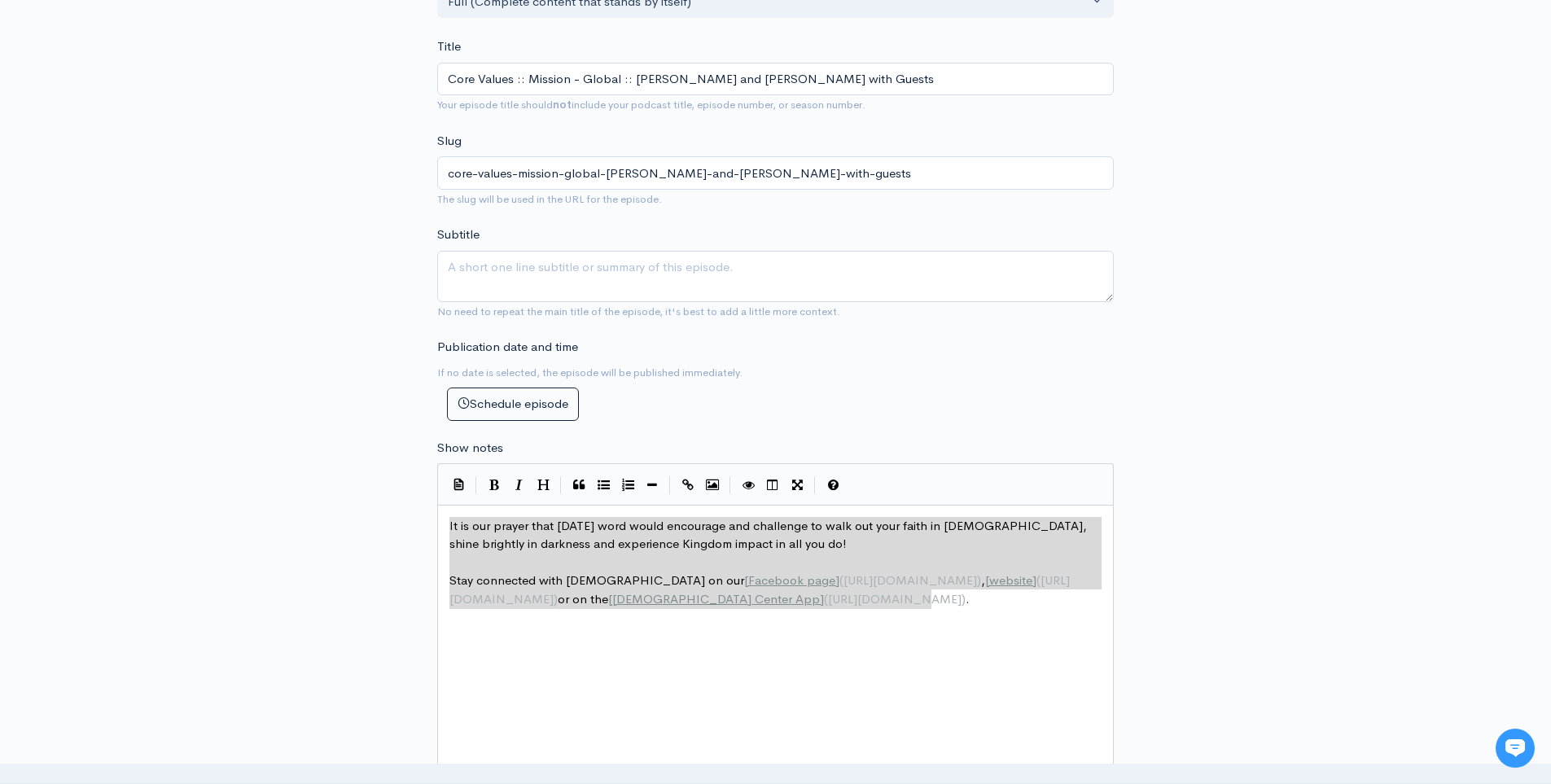
scroll to position [407, 0]
click at [294, 474] on div "New episode Create a new episode Back to episodes Audio file 0 Uploading: 0% 0 …" at bounding box center [776, 492] width 1551 height 1686
click at [389, 479] on div "New episode Create a new episode Back to episodes Audio file 0 Uploading: 0% 0 …" at bounding box center [776, 492] width 928 height 1686
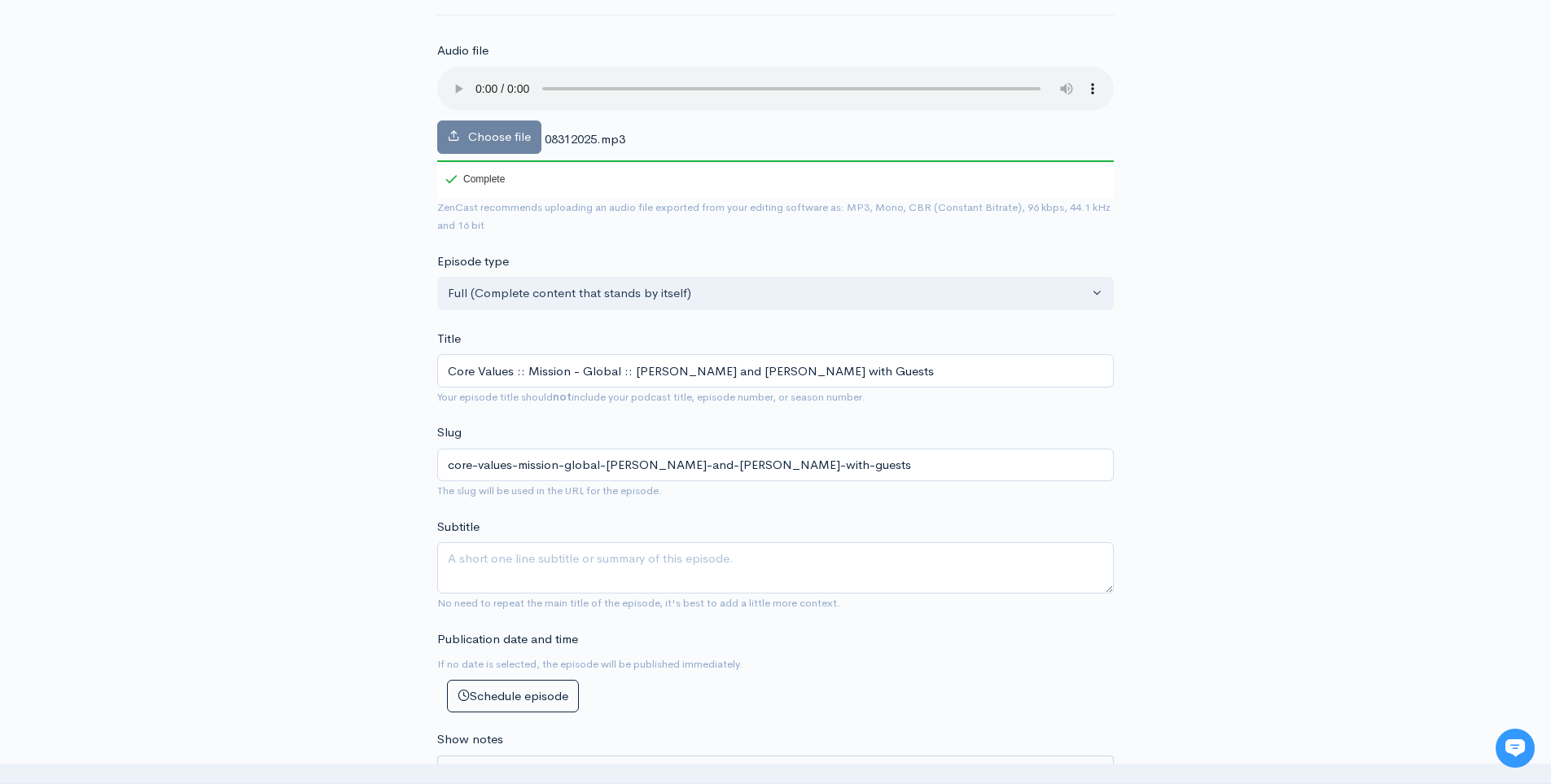
scroll to position [246, 0]
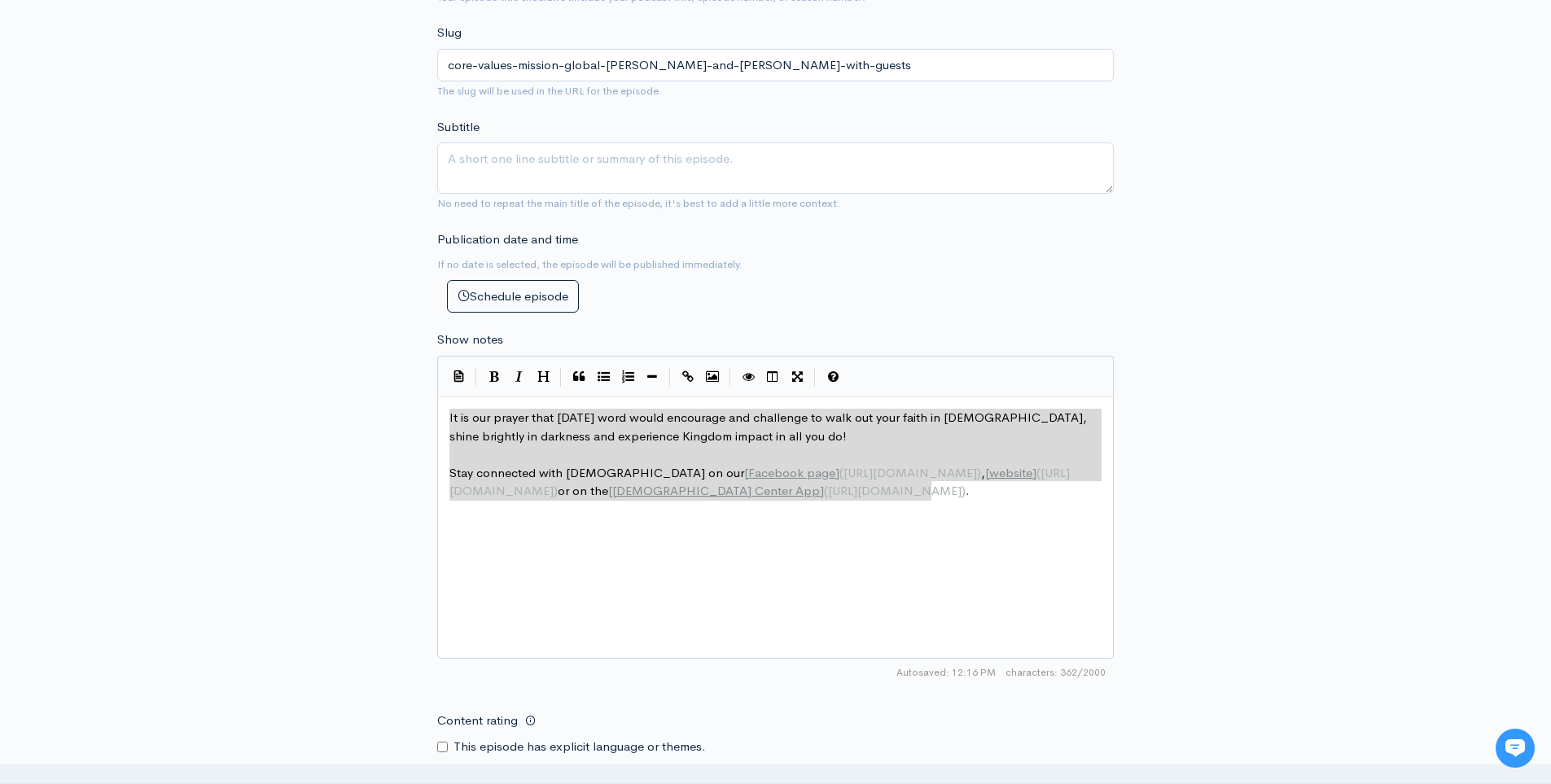
click at [367, 507] on div "New episode Create a new episode Back to episodes Audio file Choose file 083120…" at bounding box center [776, 367] width 928 height 1724
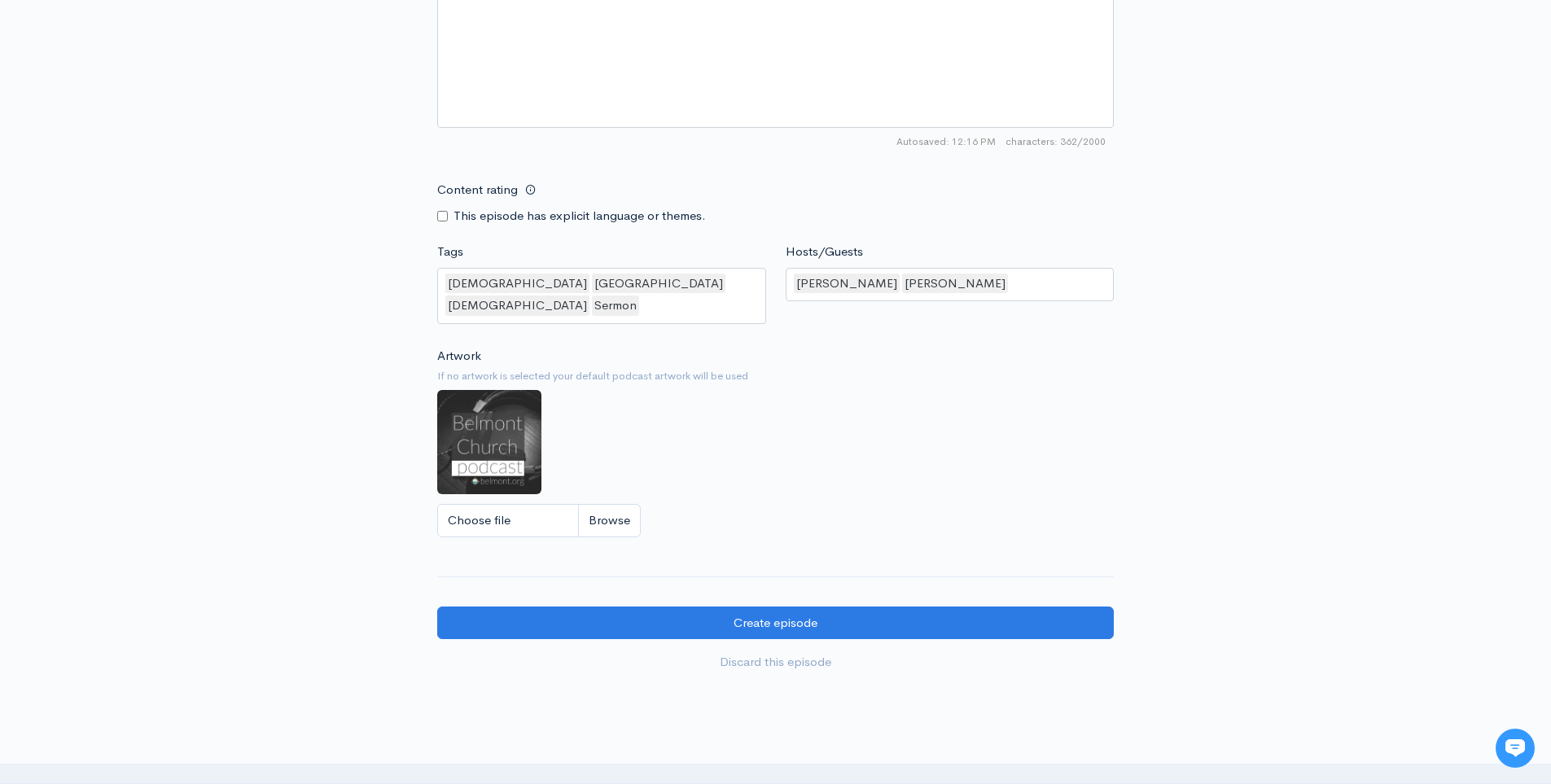
scroll to position [1162, 0]
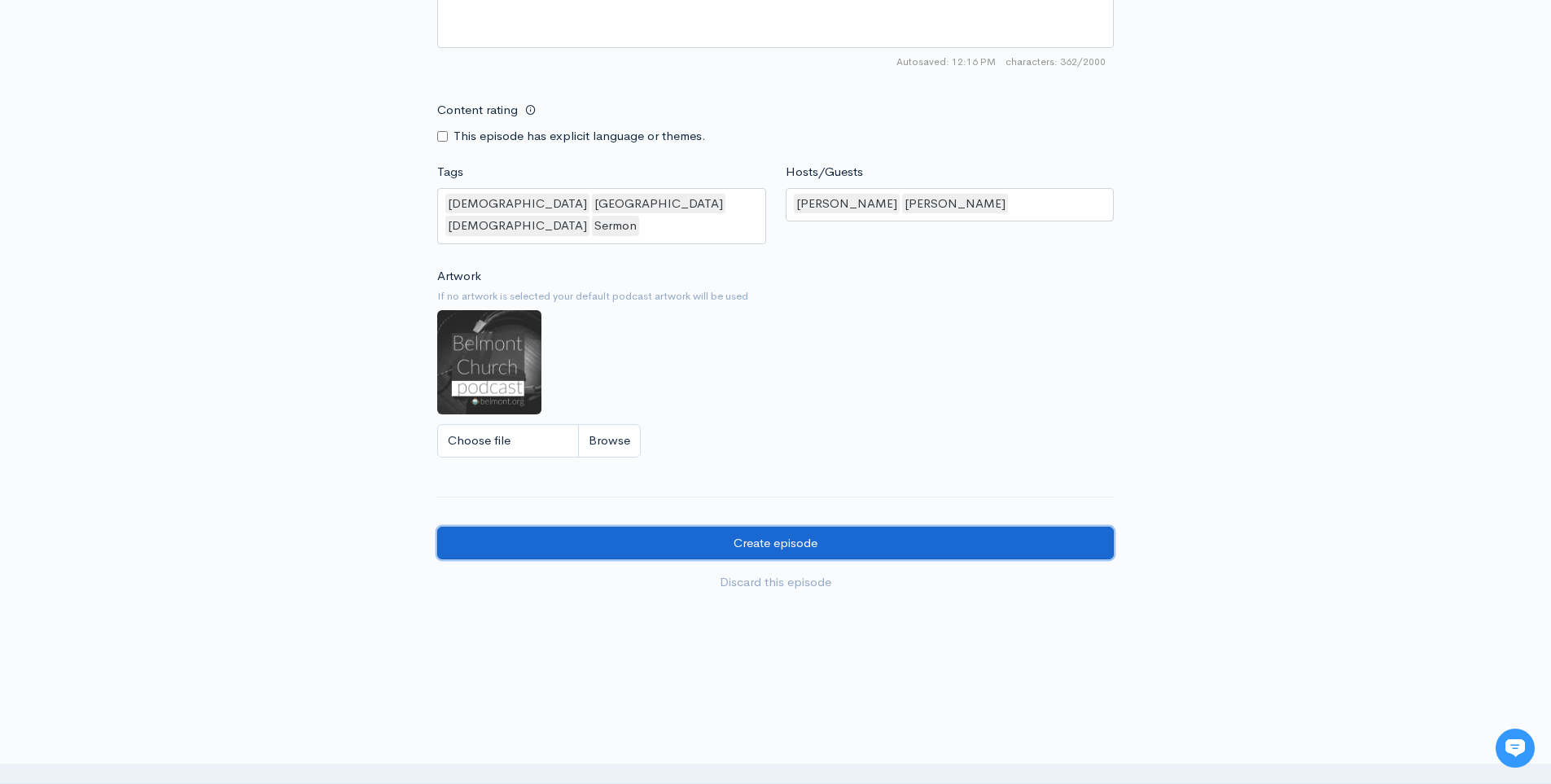
click at [654, 527] on input "Create episode" at bounding box center [775, 543] width 676 height 33
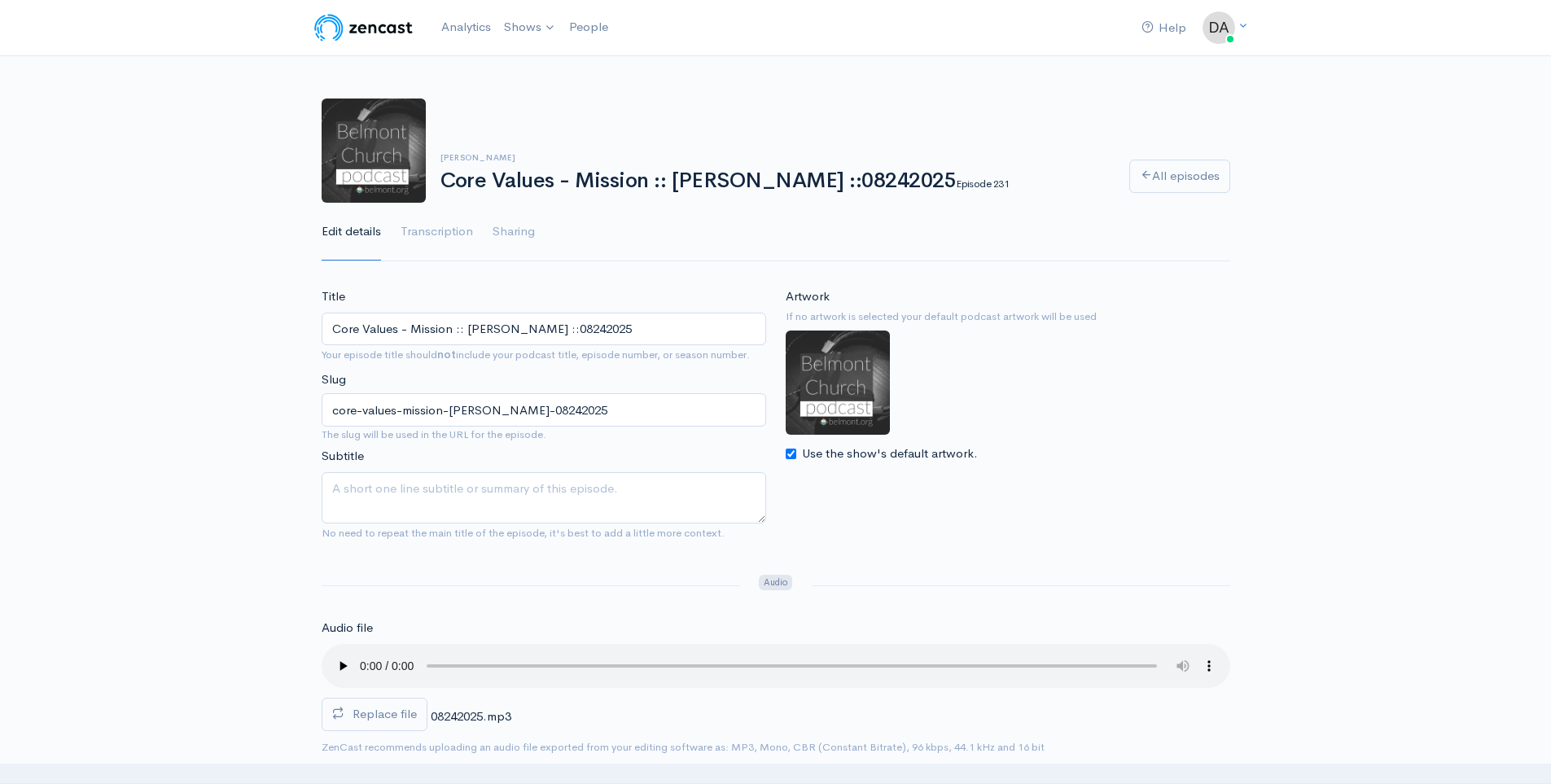
click at [409, 344] on input "Core Values - Mission :: [PERSON_NAME] ::08242025" at bounding box center [544, 329] width 445 height 33
drag, startPoint x: 550, startPoint y: 333, endPoint x: 487, endPoint y: 350, distance: 65.3
click at [487, 350] on div "Title Core Values - Community :: [PERSON_NAME] ::08242025 Your episode title sh…" at bounding box center [543, 417] width 464 height 260
type input "Core Values - Community :: [PERSON_NAME] ::08242025"
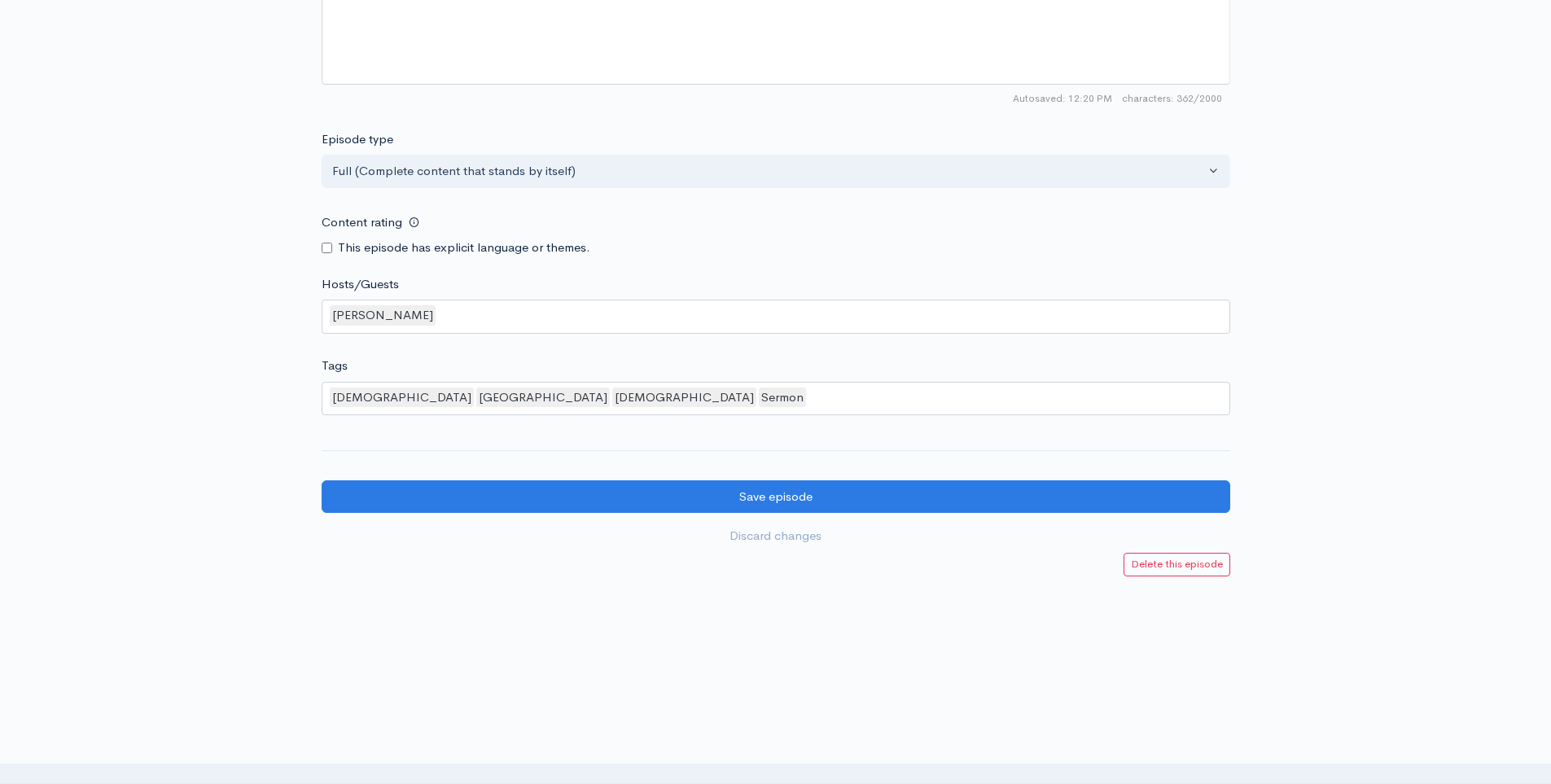
scroll to position [1217, 0]
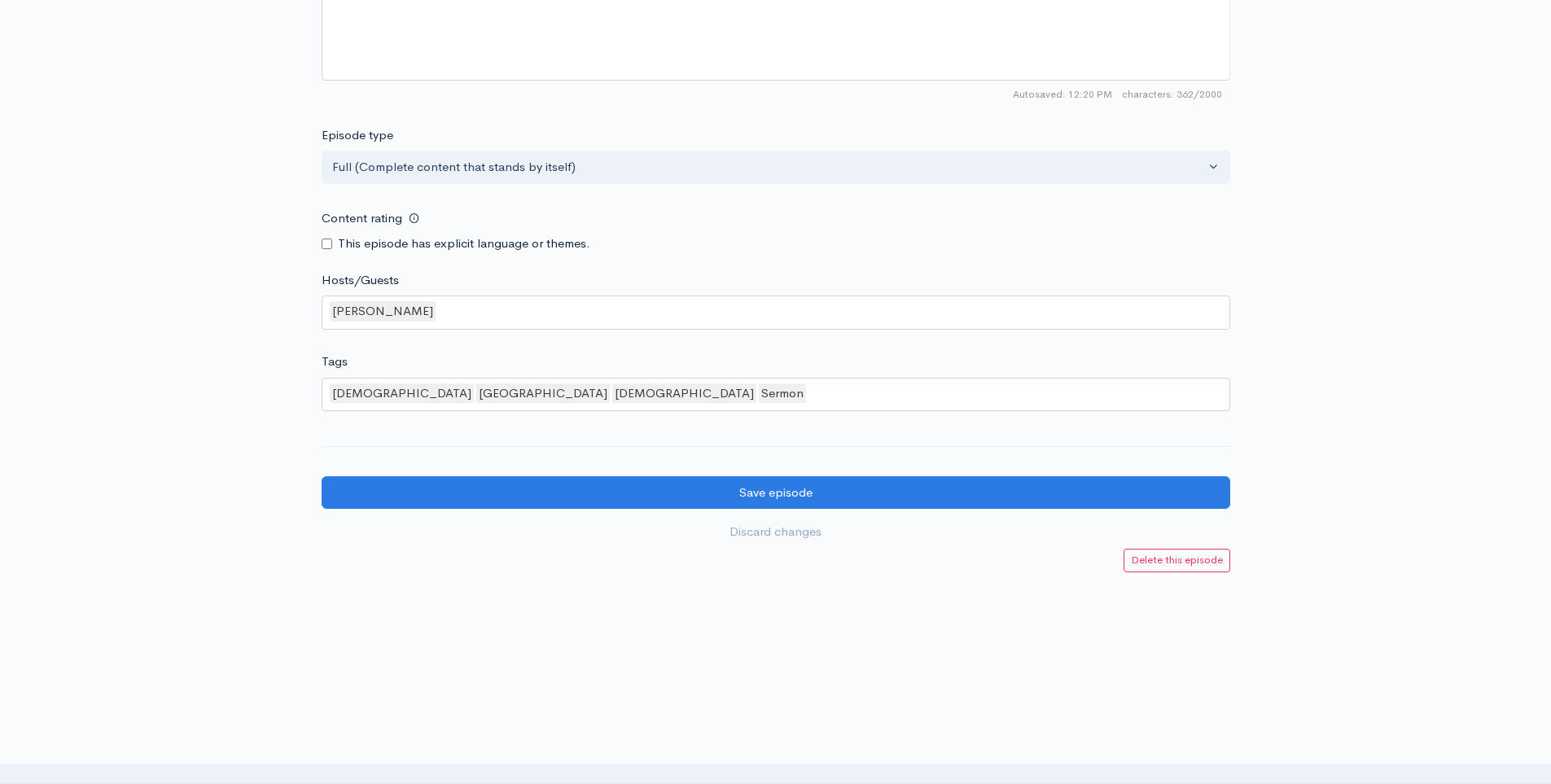
click at [510, 320] on div "[PERSON_NAME]" at bounding box center [776, 312] width 909 height 34
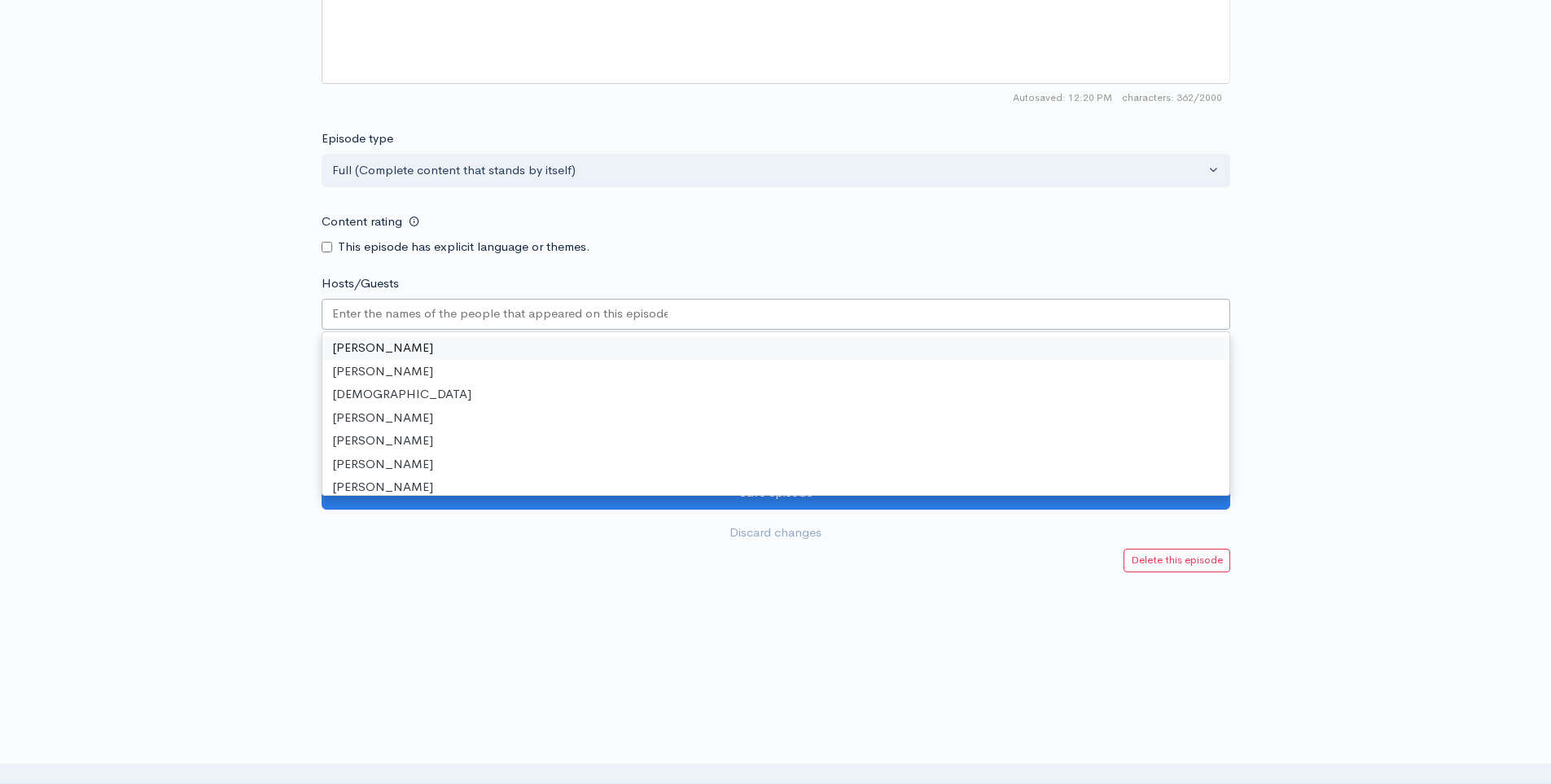
scroll to position [1214, 0]
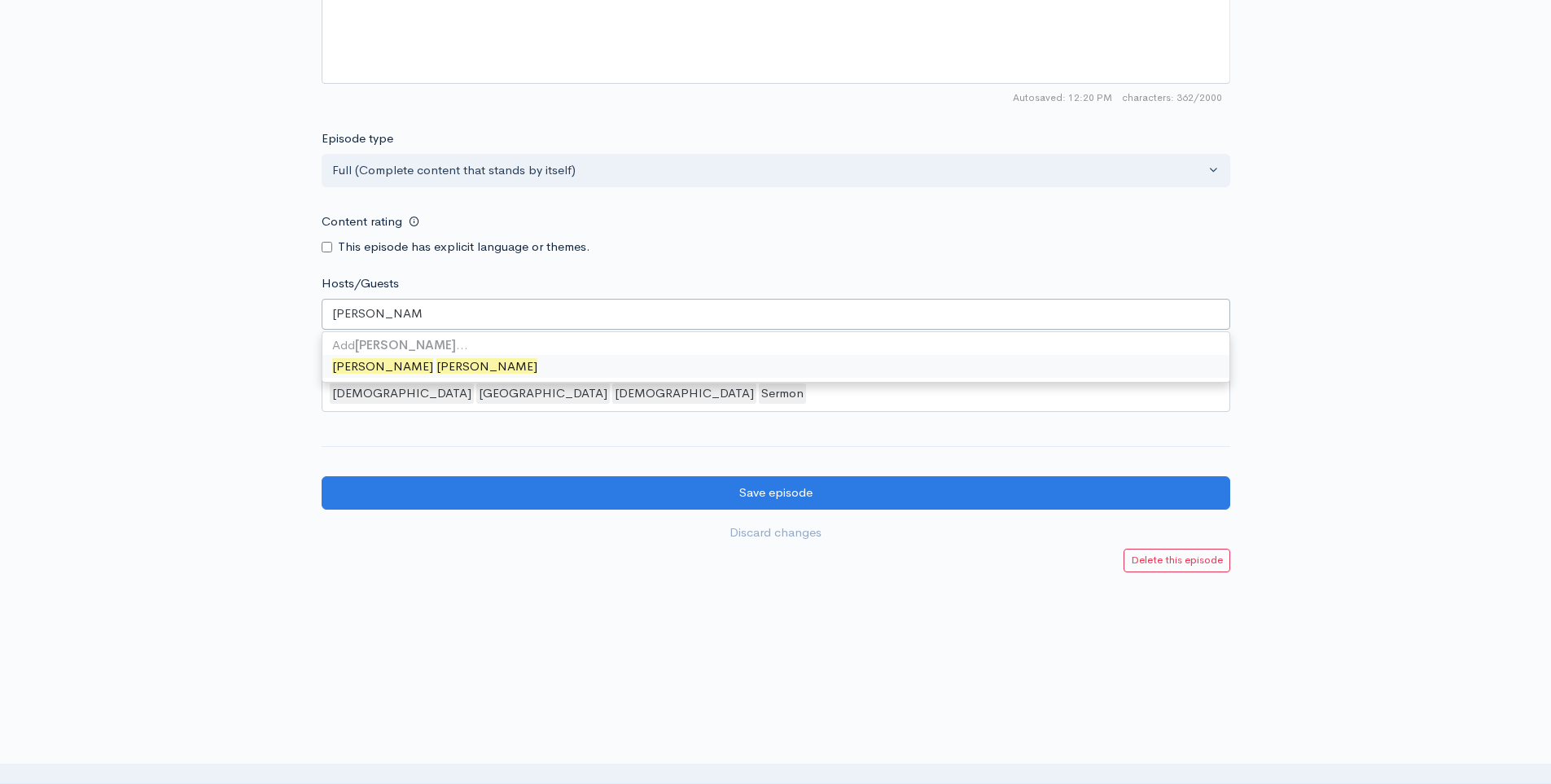
type input "[PERSON_NAME]"
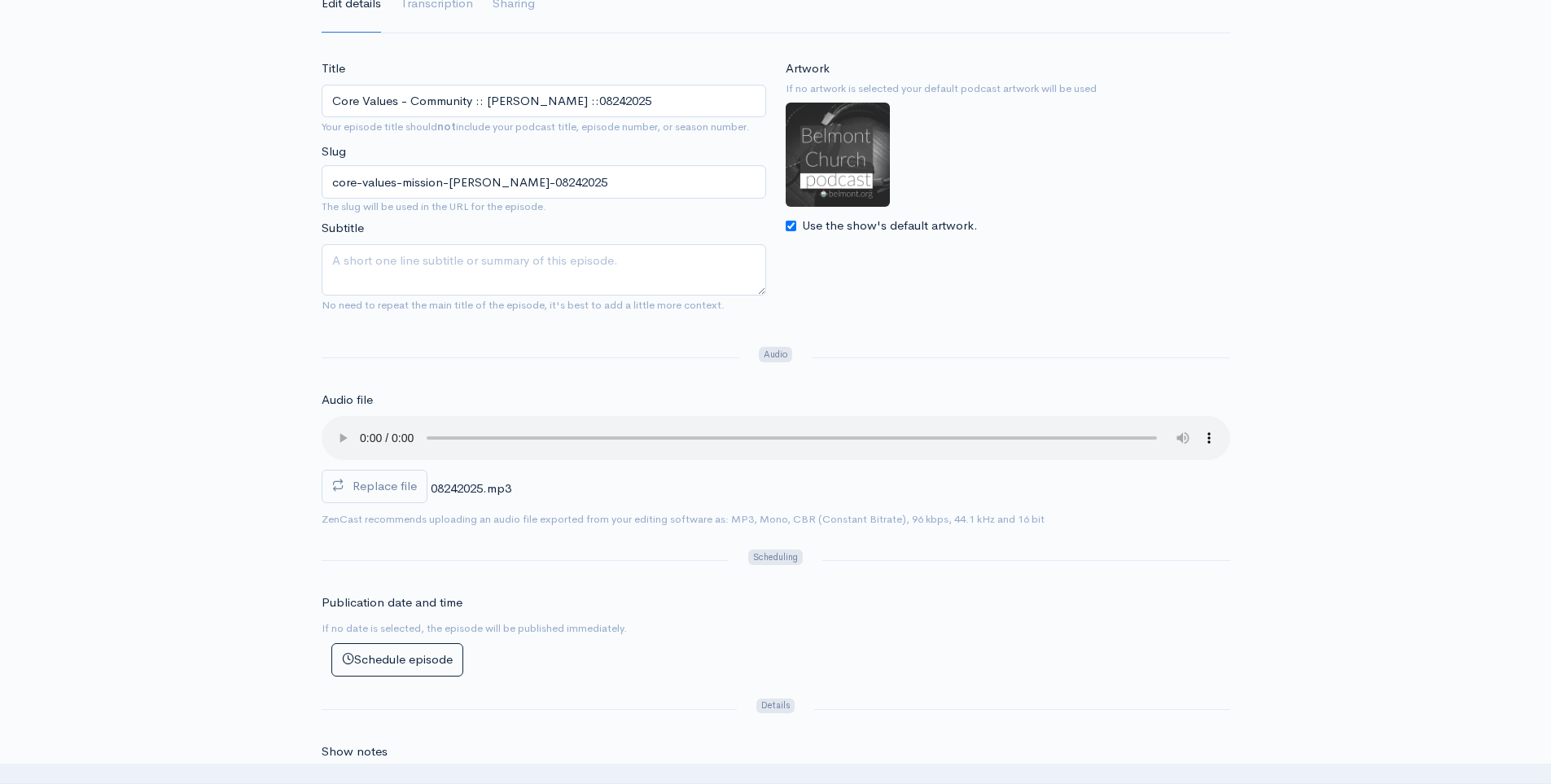
scroll to position [0, 0]
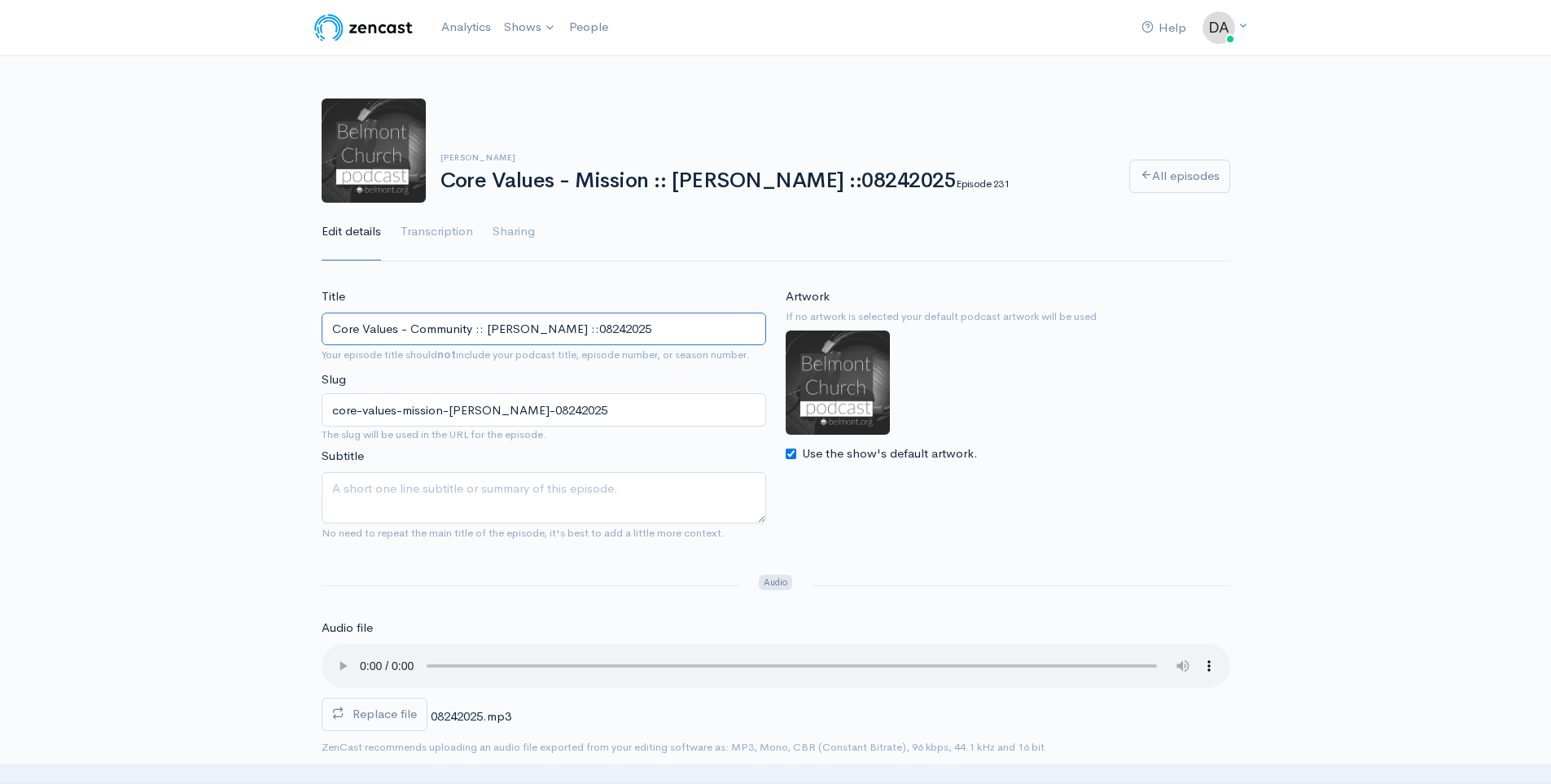
drag, startPoint x: 575, startPoint y: 324, endPoint x: 488, endPoint y: 346, distance: 89.7
click at [488, 346] on div "Title Core Values - Community :: [PERSON_NAME] ::08242025 Your episode title sh…" at bounding box center [543, 417] width 464 height 260
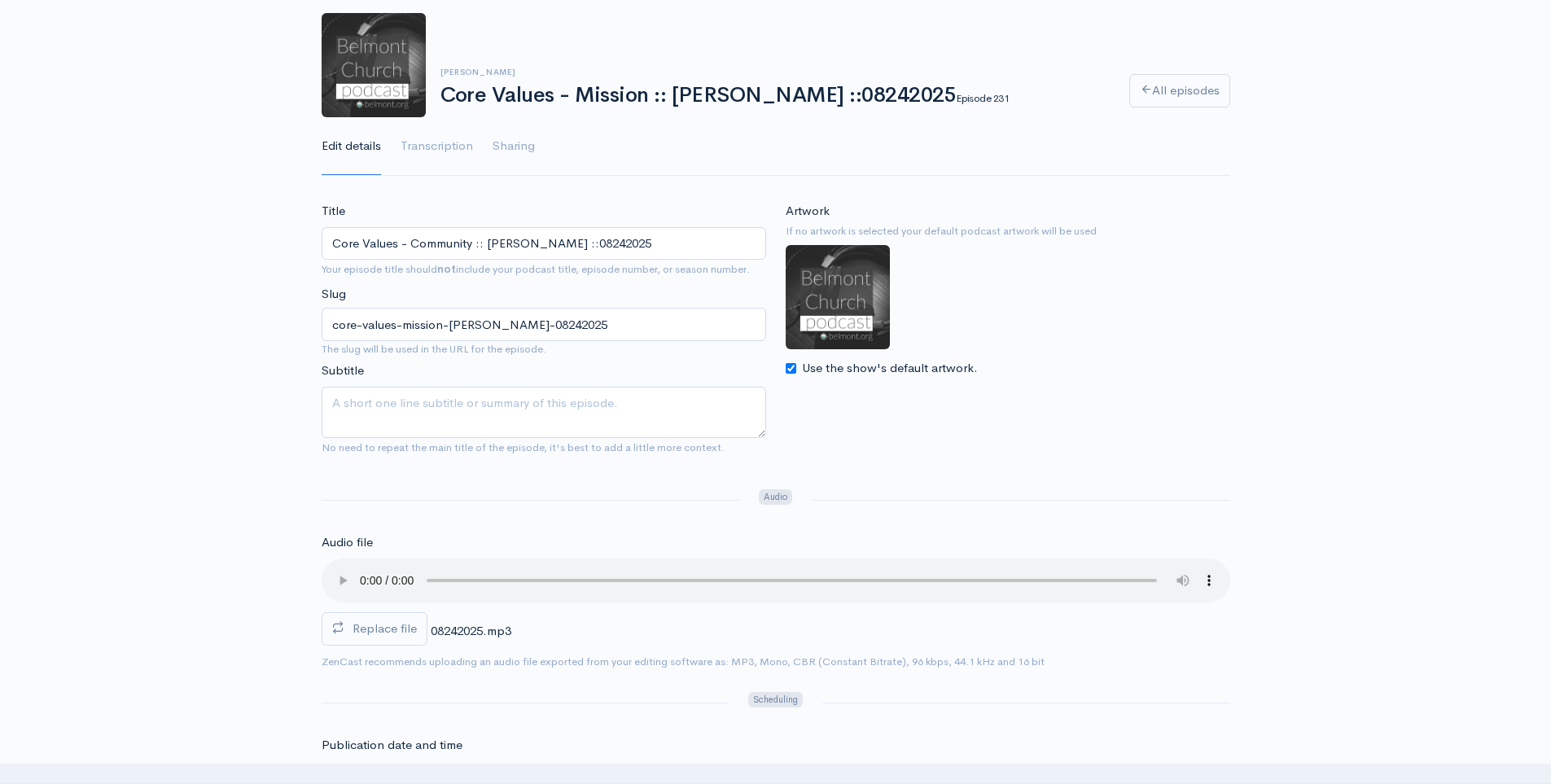
scroll to position [163, 0]
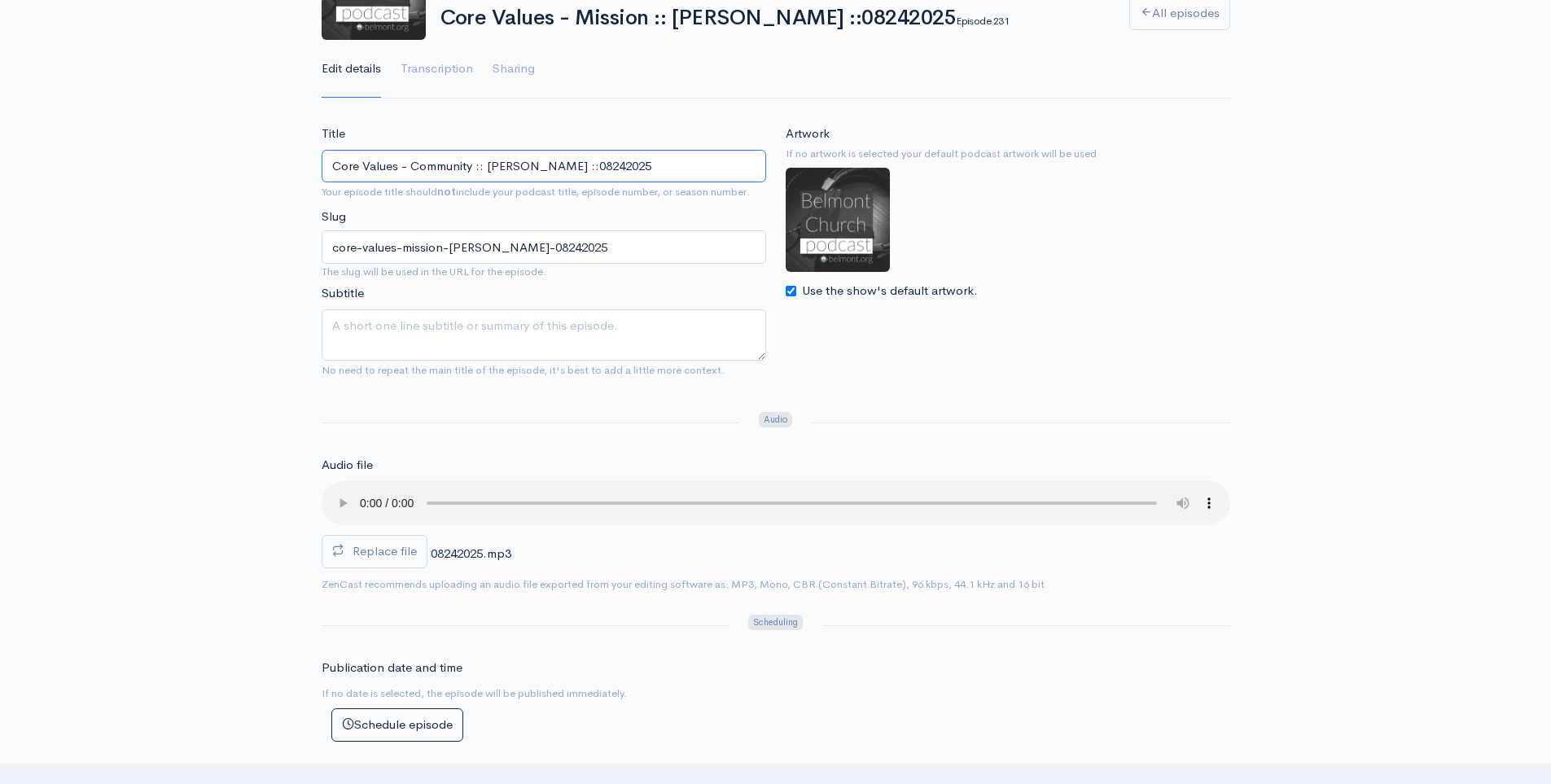
click at [562, 167] on input "Core Values - Community :: [PERSON_NAME] ::08242025" at bounding box center [544, 167] width 445 height 33
click at [697, 211] on div "Title Core Values - Community :: [PERSON_NAME] :: 08242025 Your episode title s…" at bounding box center [543, 254] width 464 height 260
click at [547, 171] on input "Core Values - Community :: [PERSON_NAME] :: 08242025" at bounding box center [544, 167] width 445 height 33
type input "Core Values - Community :: [PERSON_NAME] and [PERSON_NAME] :: 08242025"
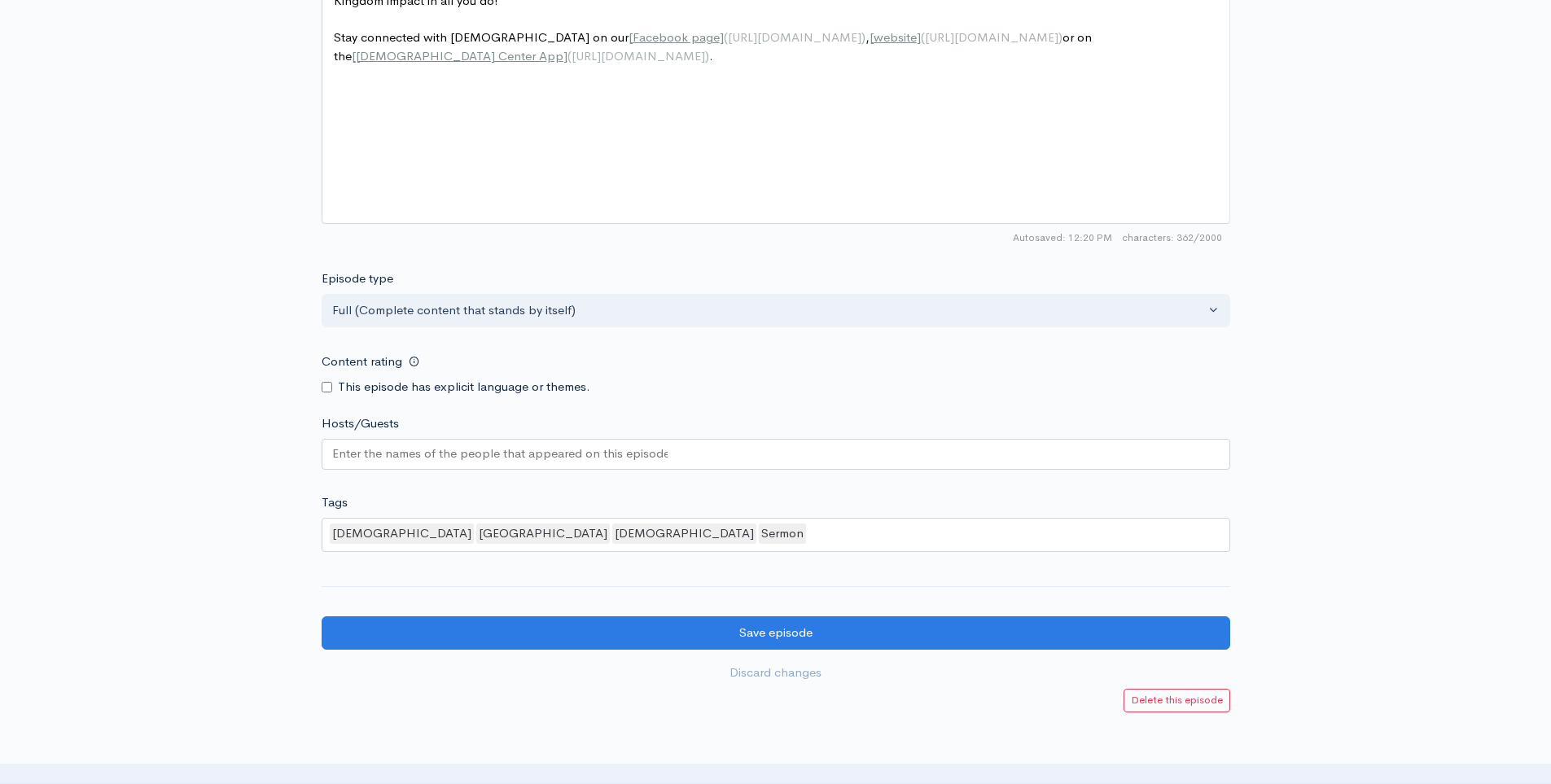
scroll to position [1078, 0]
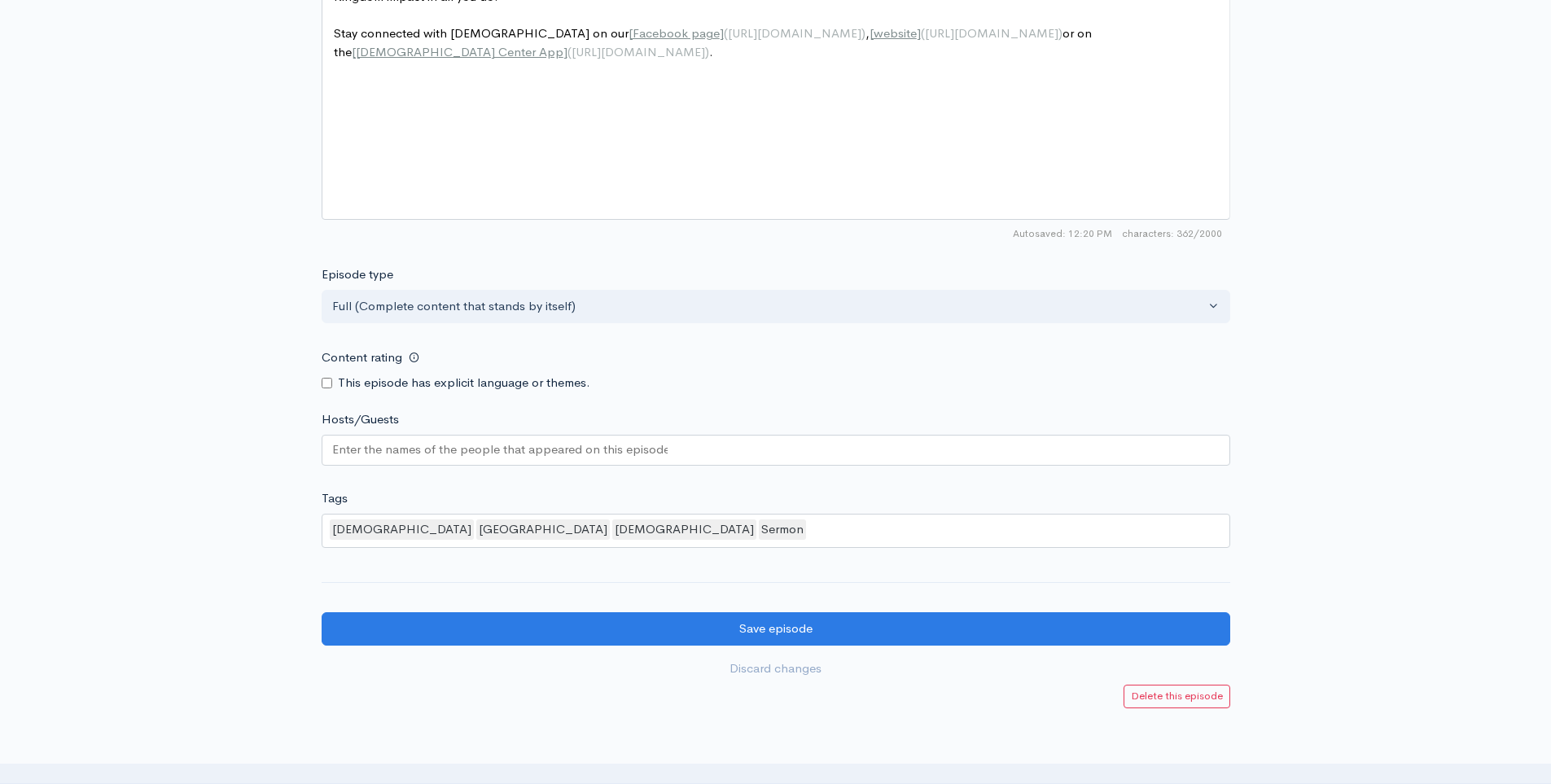
click at [535, 458] on input "Hosts/Guests" at bounding box center [500, 449] width 335 height 18
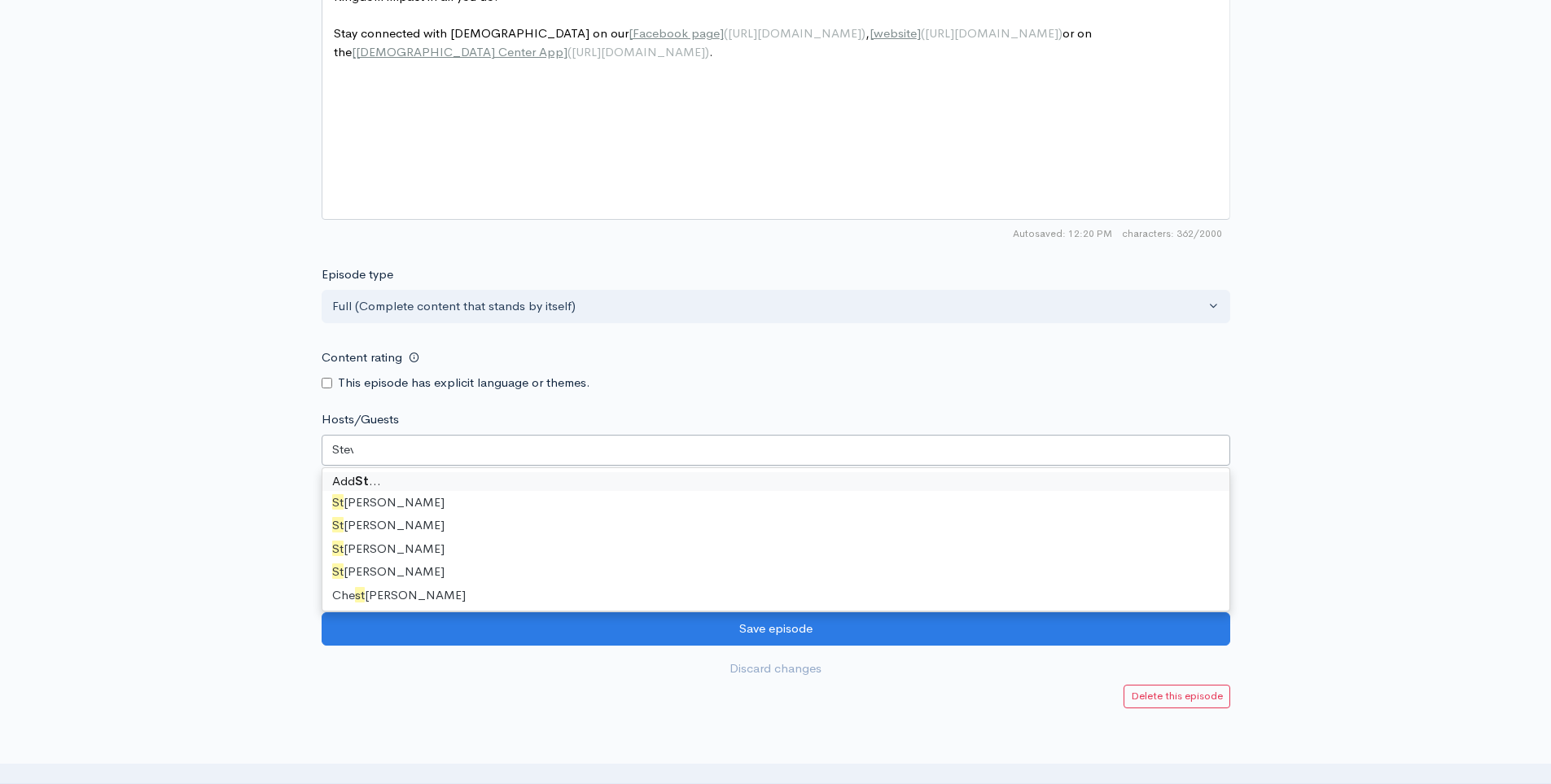
type input "[PERSON_NAME]"
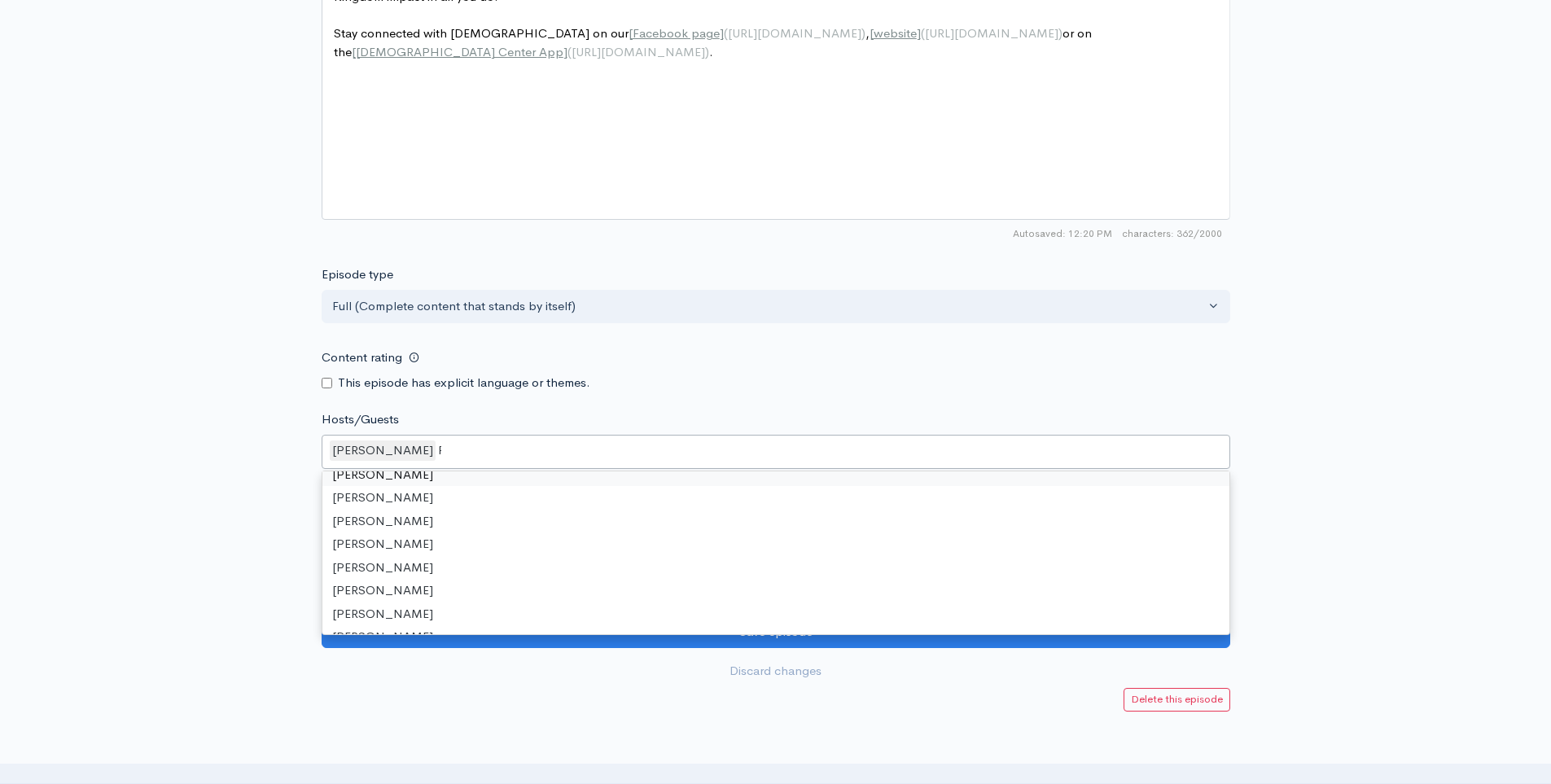
scroll to position [467, 0]
type input "Rac"
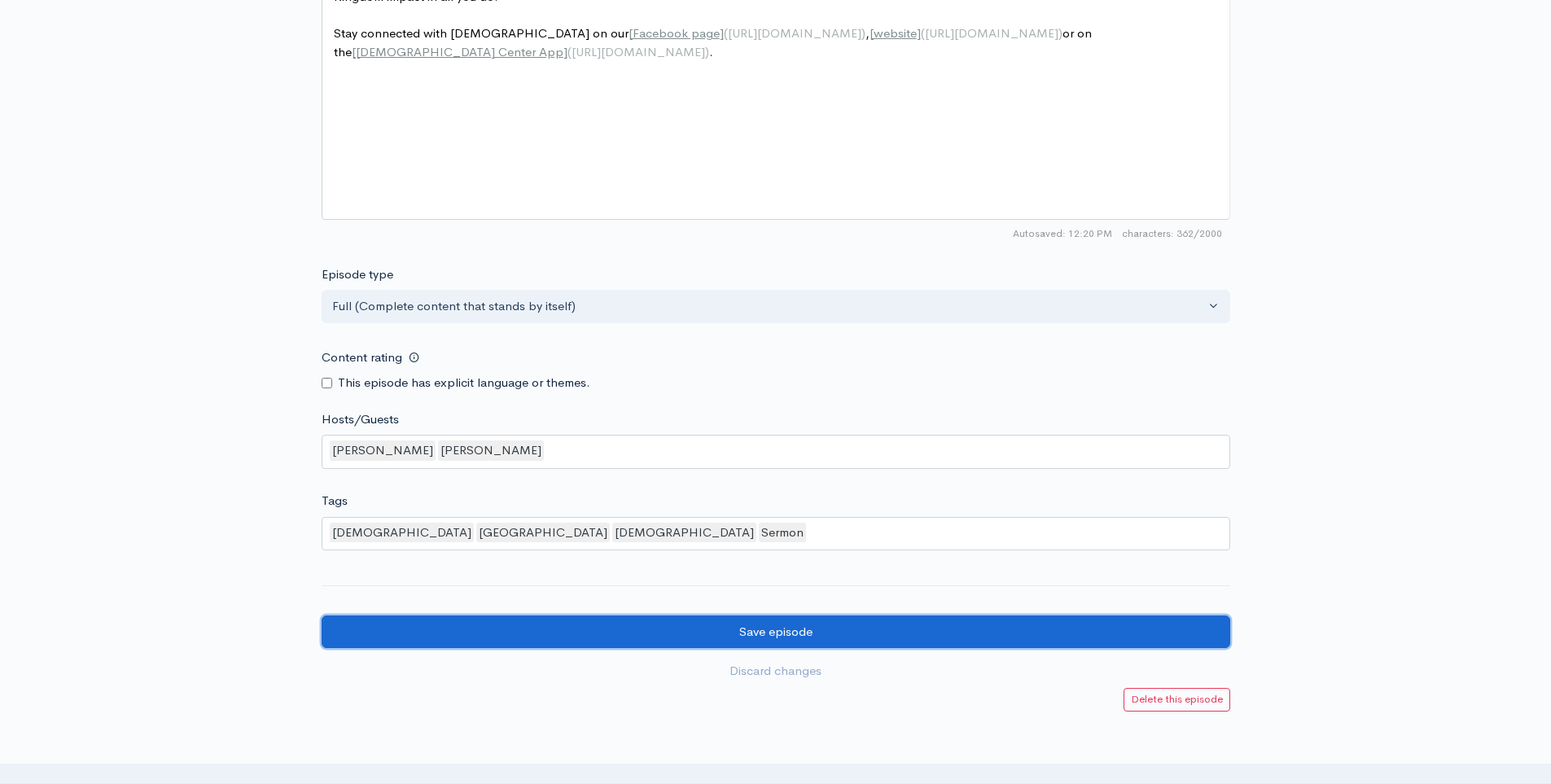
click at [462, 627] on input "Save episode" at bounding box center [776, 631] width 909 height 33
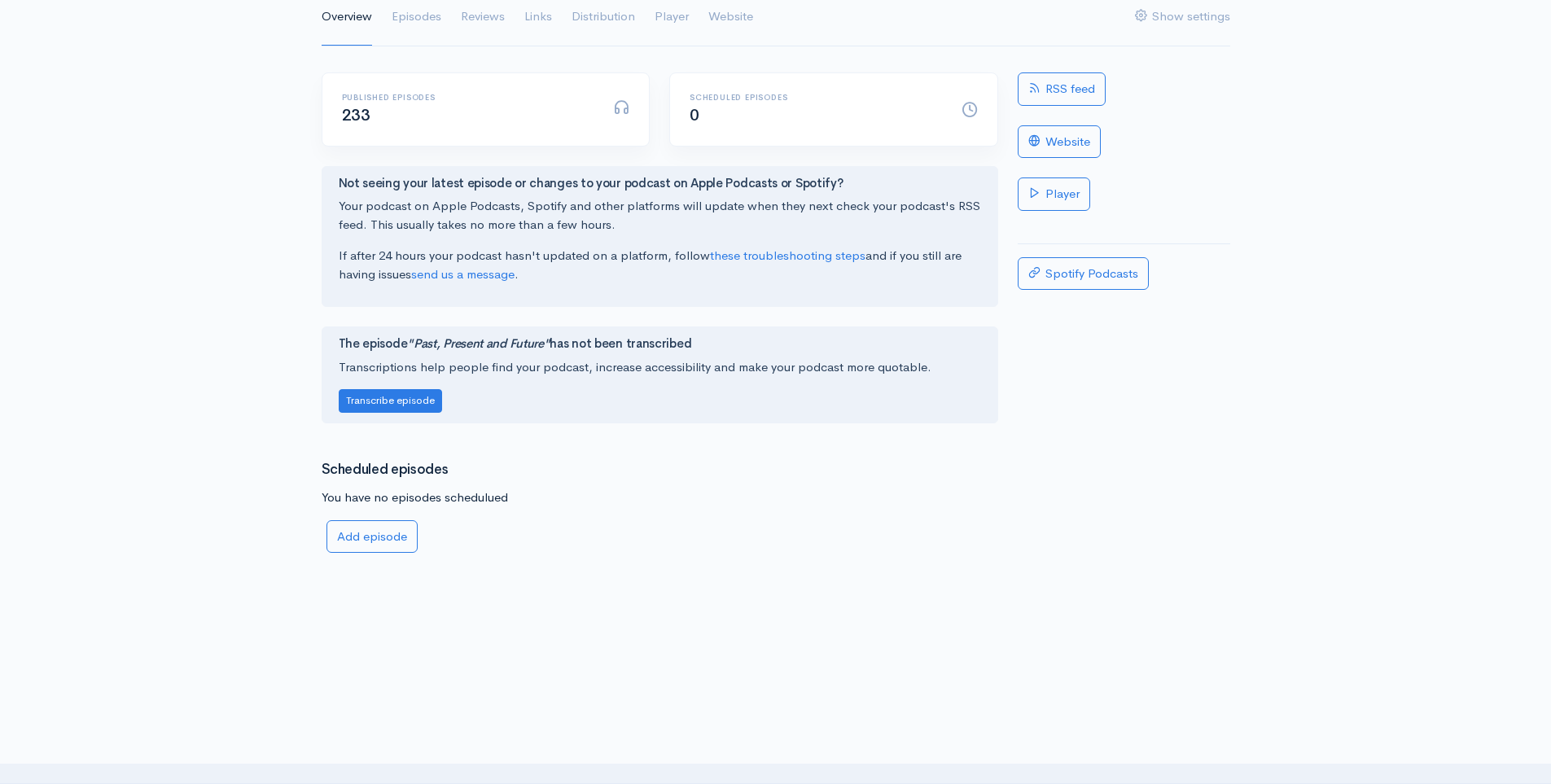
scroll to position [215, 0]
